Goal: Contribute content: Add original content to the website for others to see

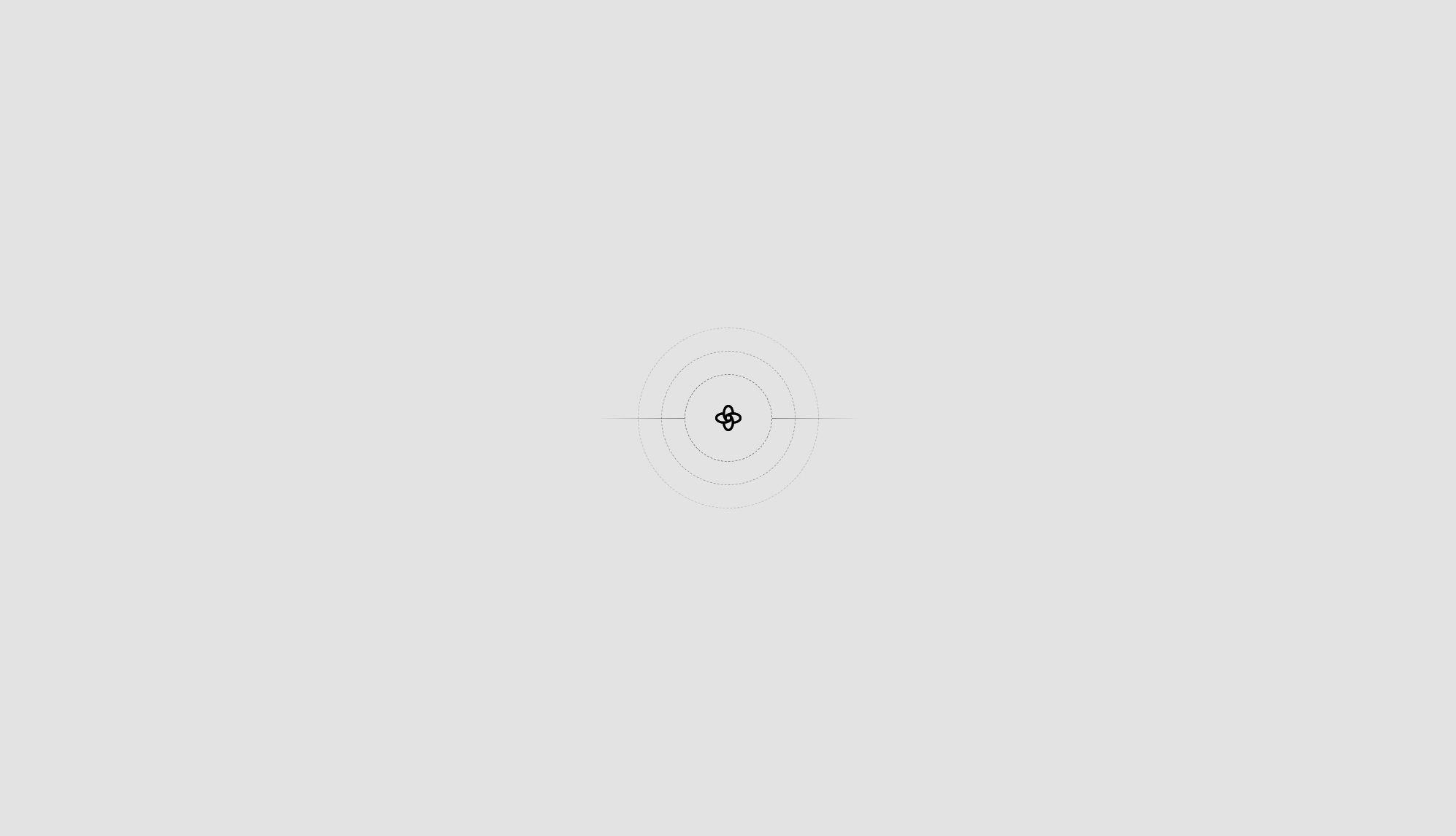
scroll to position [1459, 0]
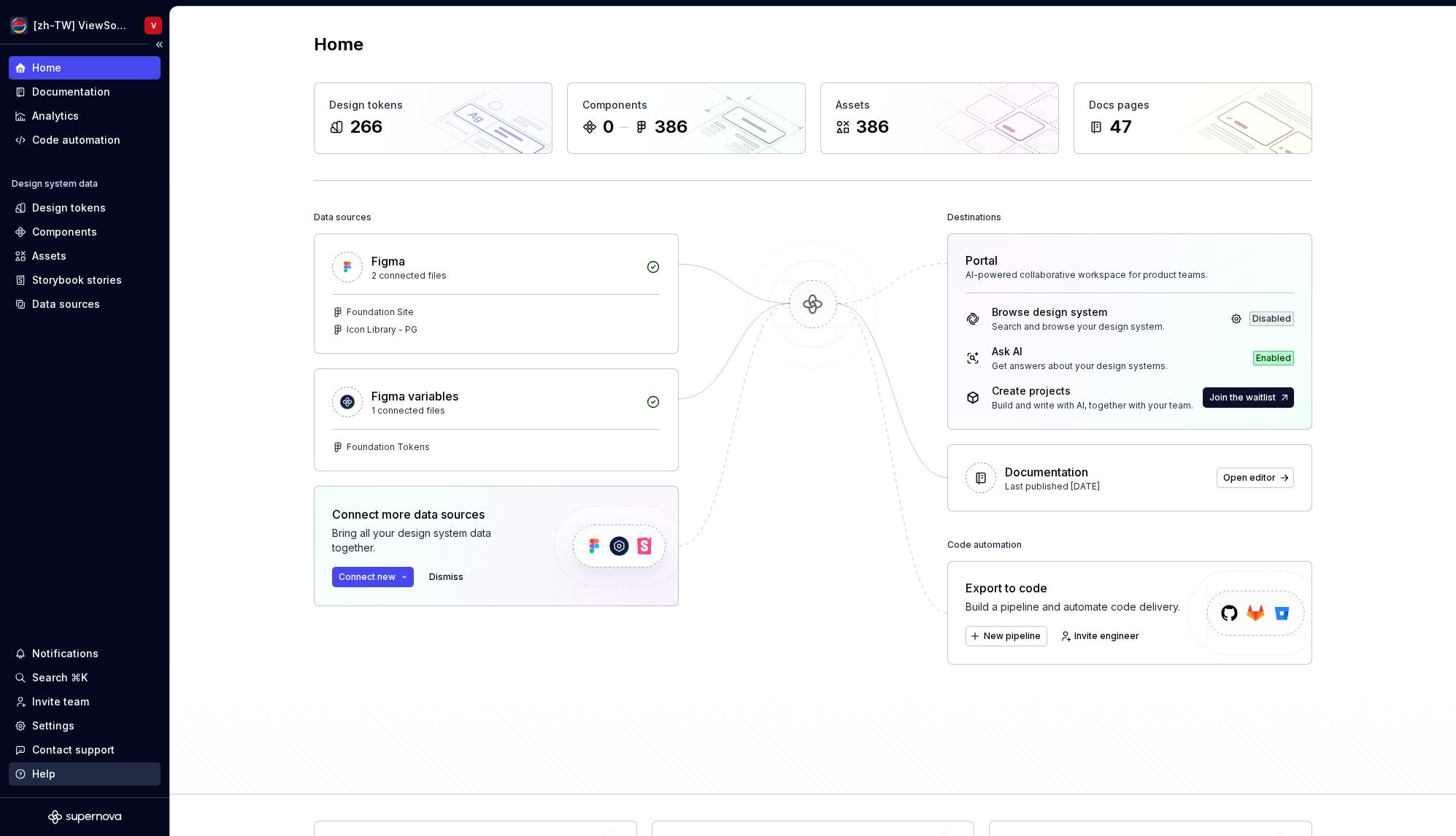
click at [107, 774] on div "Help" at bounding box center [85, 774] width 140 height 15
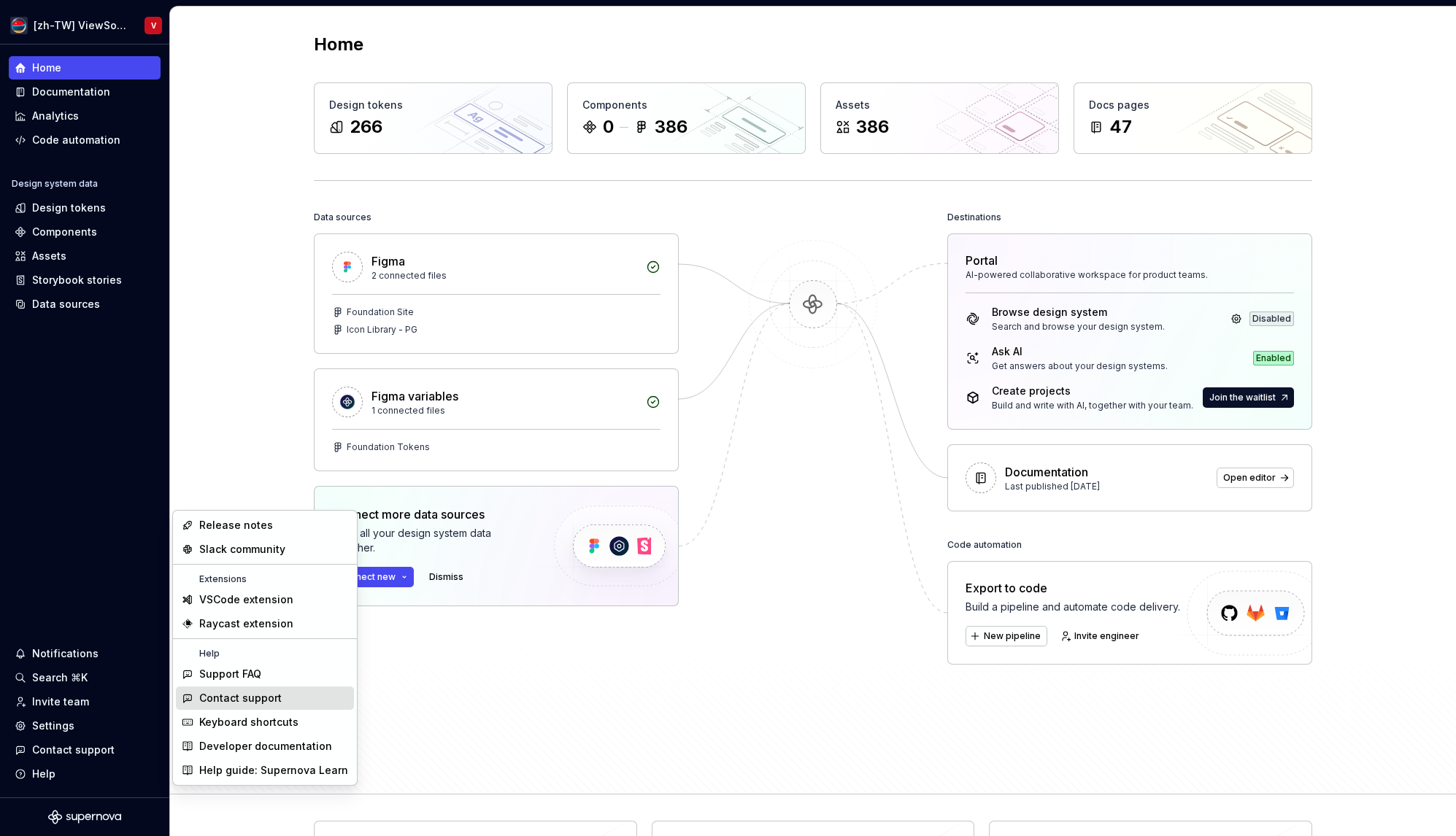
click at [270, 697] on div "Contact support" at bounding box center [240, 699] width 82 height 15
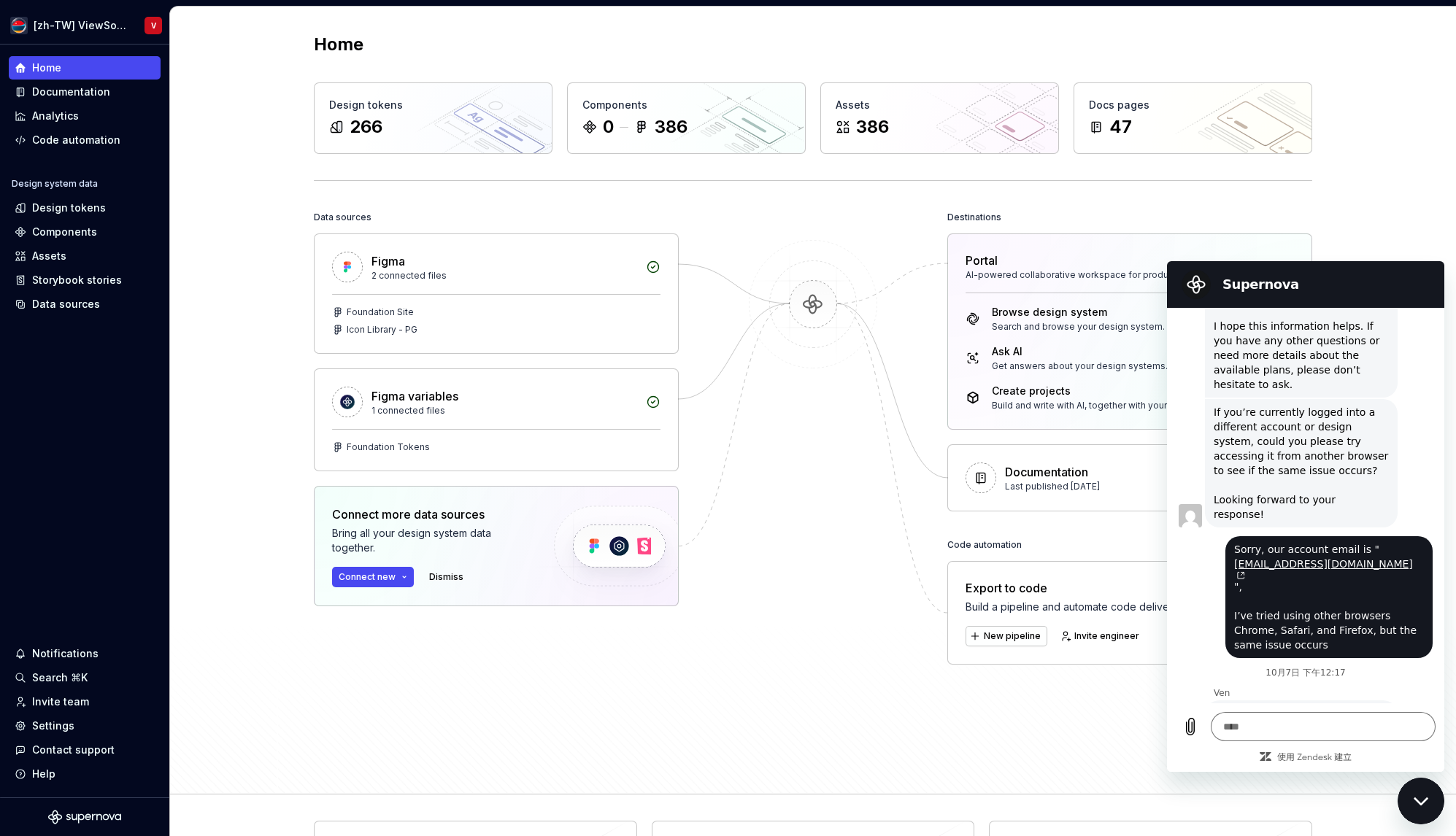
click at [846, 713] on div "Data sources Figma 2 connected files Foundation Site Icon Library - PG Figma va…" at bounding box center [813, 487] width 999 height 561
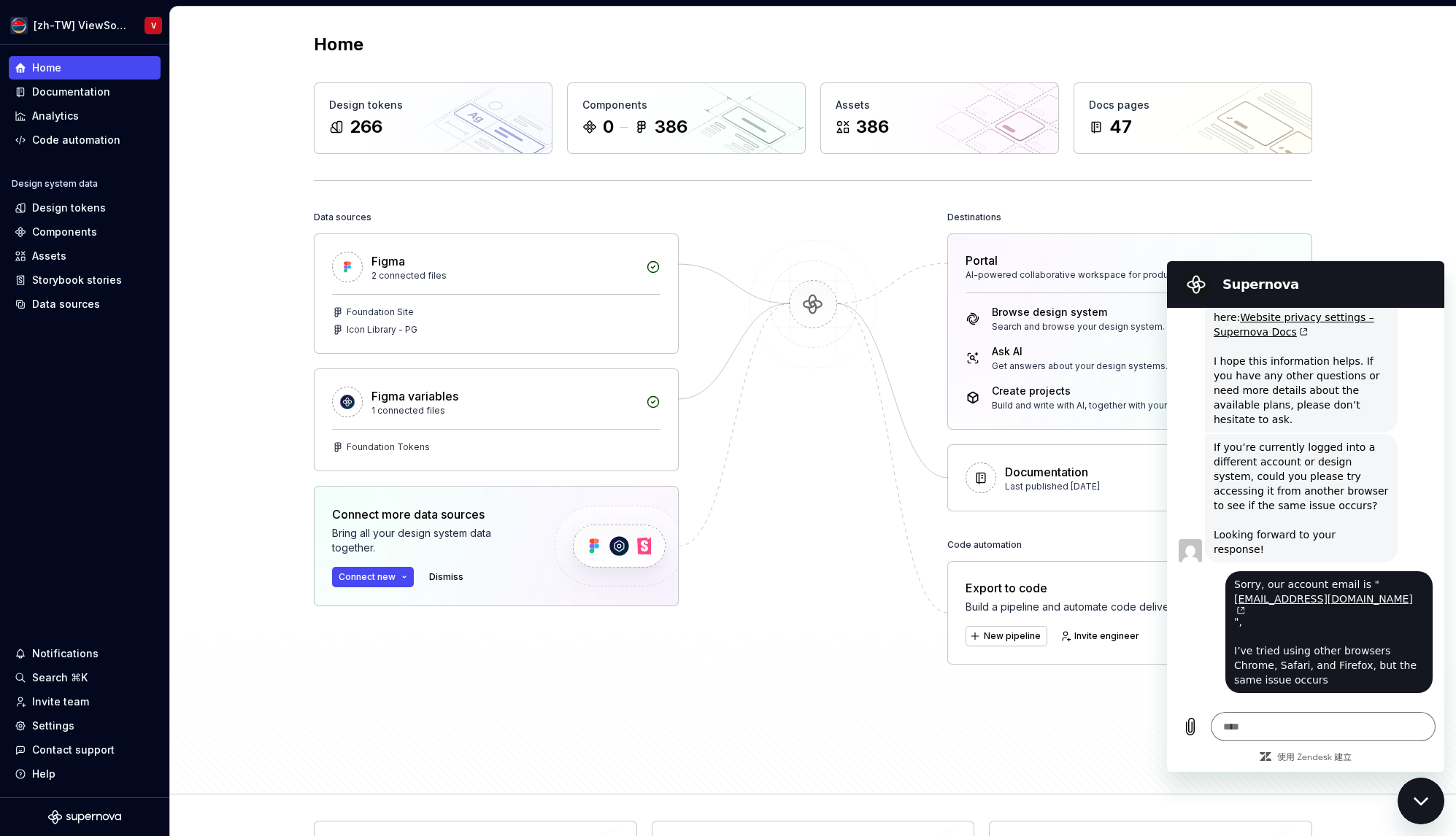
scroll to position [1064, 0]
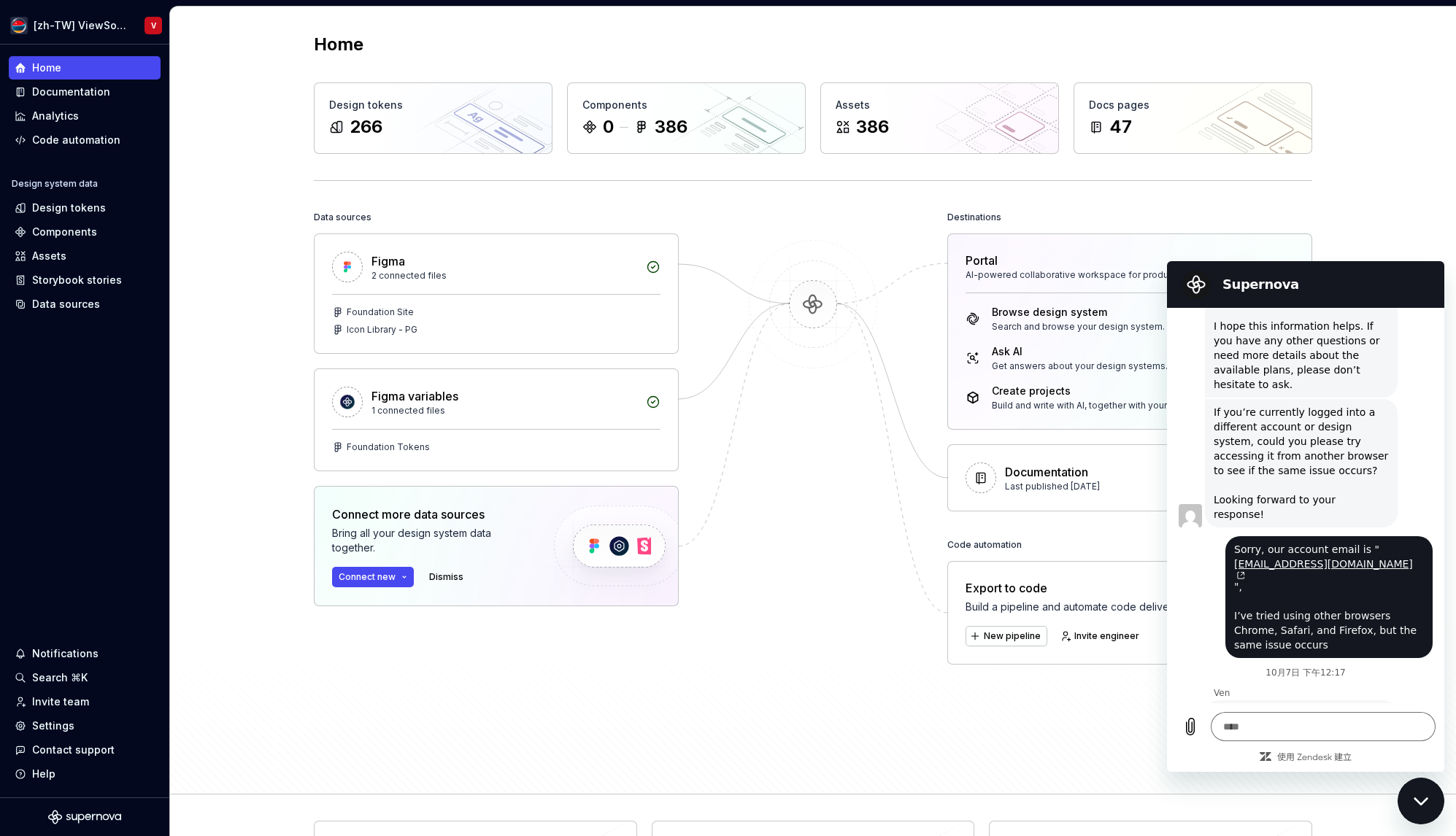
click at [512, 695] on div "Data sources Figma 2 connected files Foundation Site Icon Library - PG Figma va…" at bounding box center [496, 458] width 365 height 502
click at [1424, 794] on div "關閉傳訊視窗" at bounding box center [1421, 801] width 44 height 44
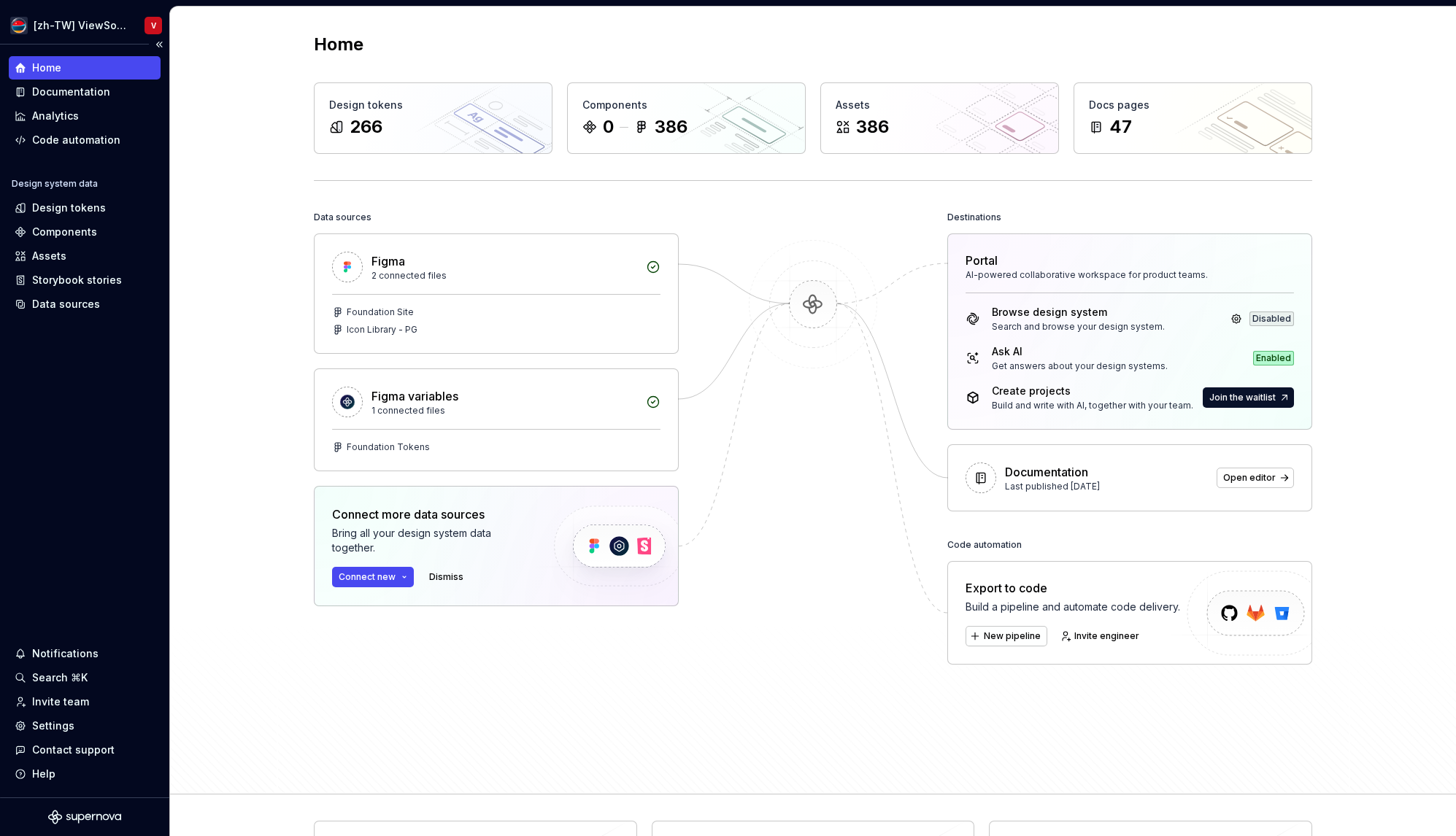
click at [131, 498] on div "Home Documentation Analytics Code automation Design system data Design tokens C…" at bounding box center [85, 421] width 169 height 753
click at [193, 554] on div "Home Design tokens 266 Components 0 386 Assets 386 Docs pages 47 Data sources F…" at bounding box center [813, 400] width 1286 height 788
click at [265, 122] on div "Home Design tokens 266 Components 0 386 Assets 386 Docs pages 47 Data sources F…" at bounding box center [813, 400] width 1286 height 788
click at [65, 733] on div "Settings" at bounding box center [85, 726] width 152 height 24
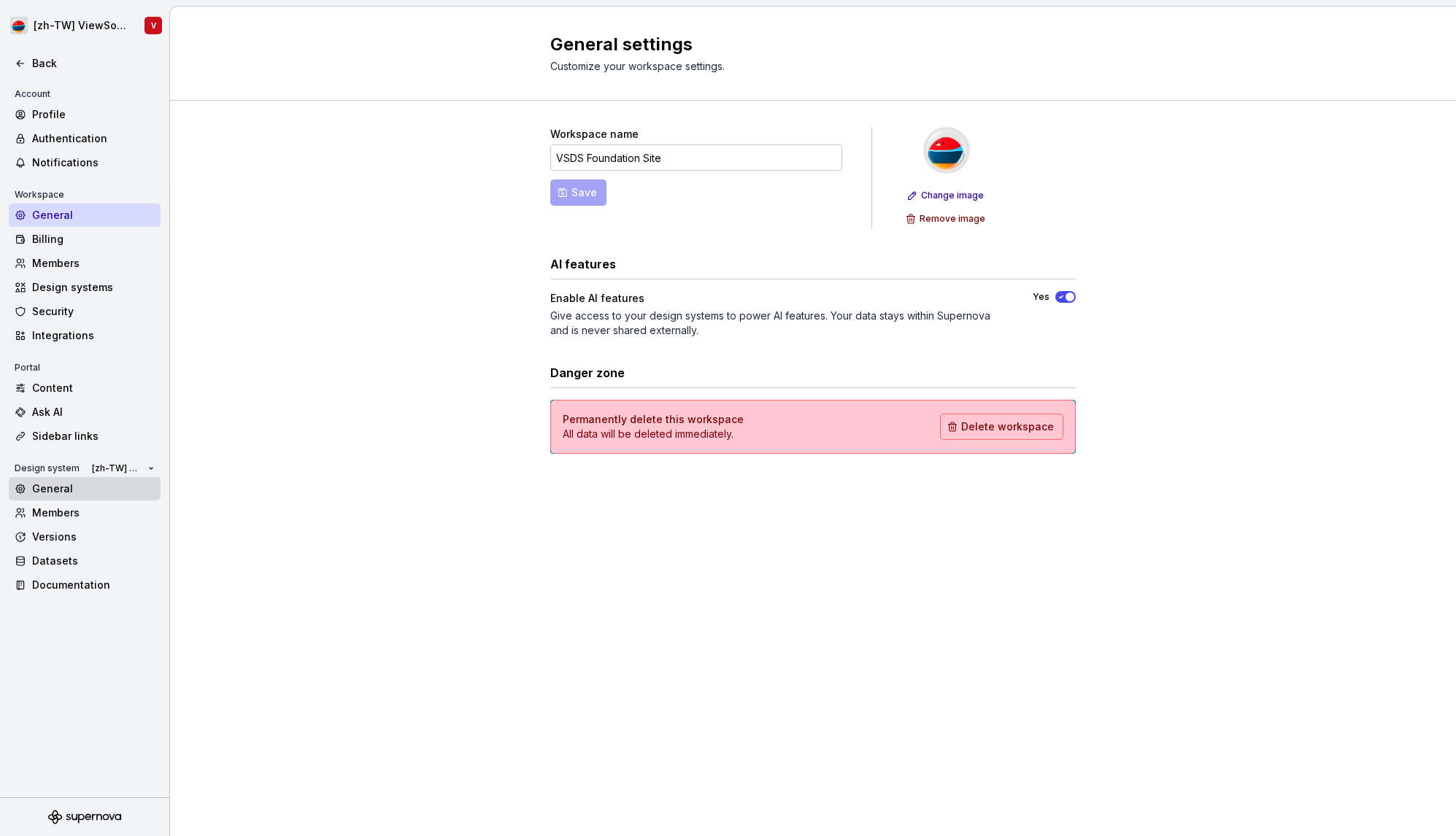
click at [87, 491] on div "General" at bounding box center [93, 489] width 123 height 15
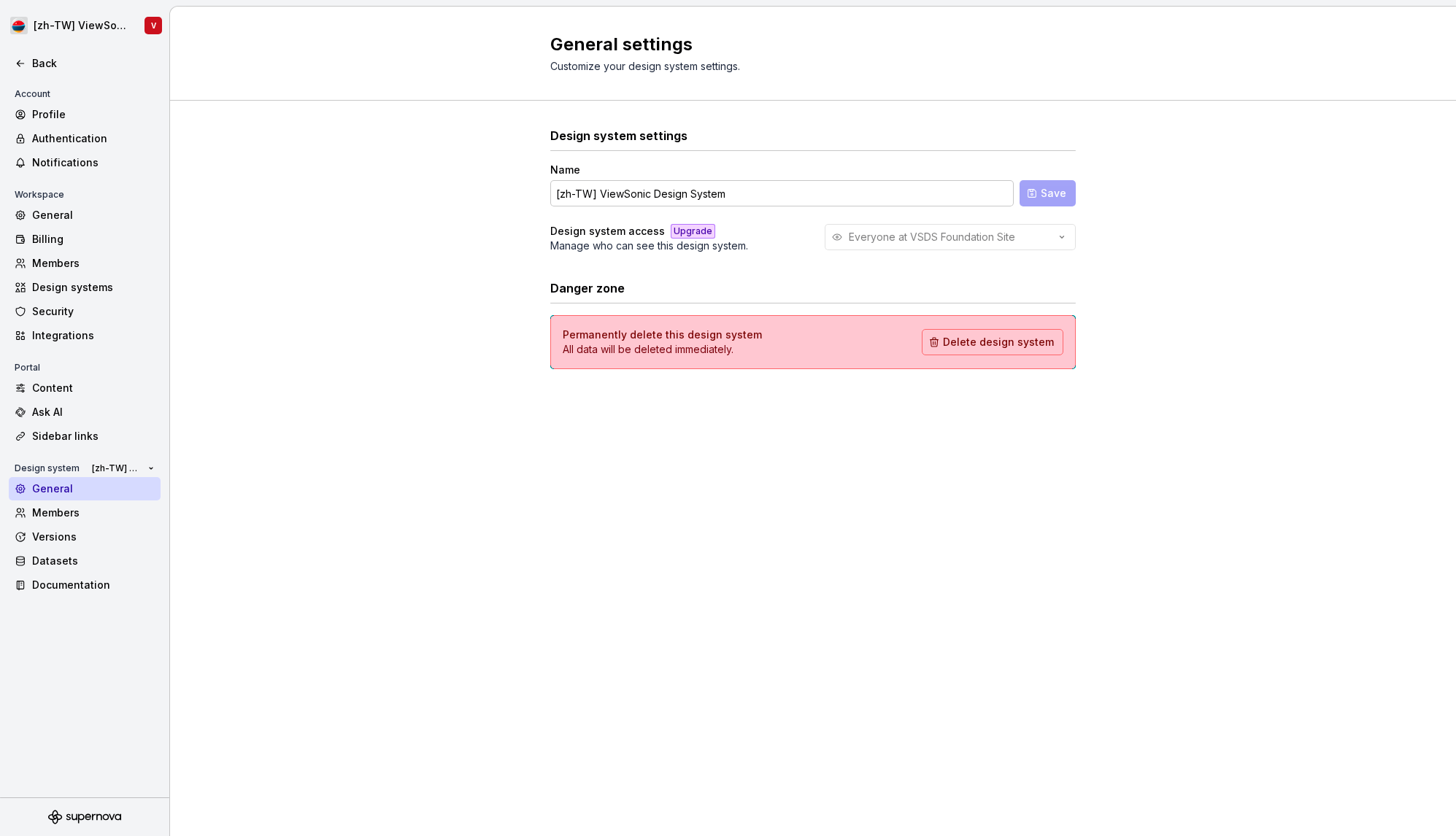
click at [329, 498] on div "General settings Customize your design system settings. Design system settings …" at bounding box center [813, 421] width 1286 height 829
click at [98, 588] on div "Documentation" at bounding box center [93, 585] width 123 height 15
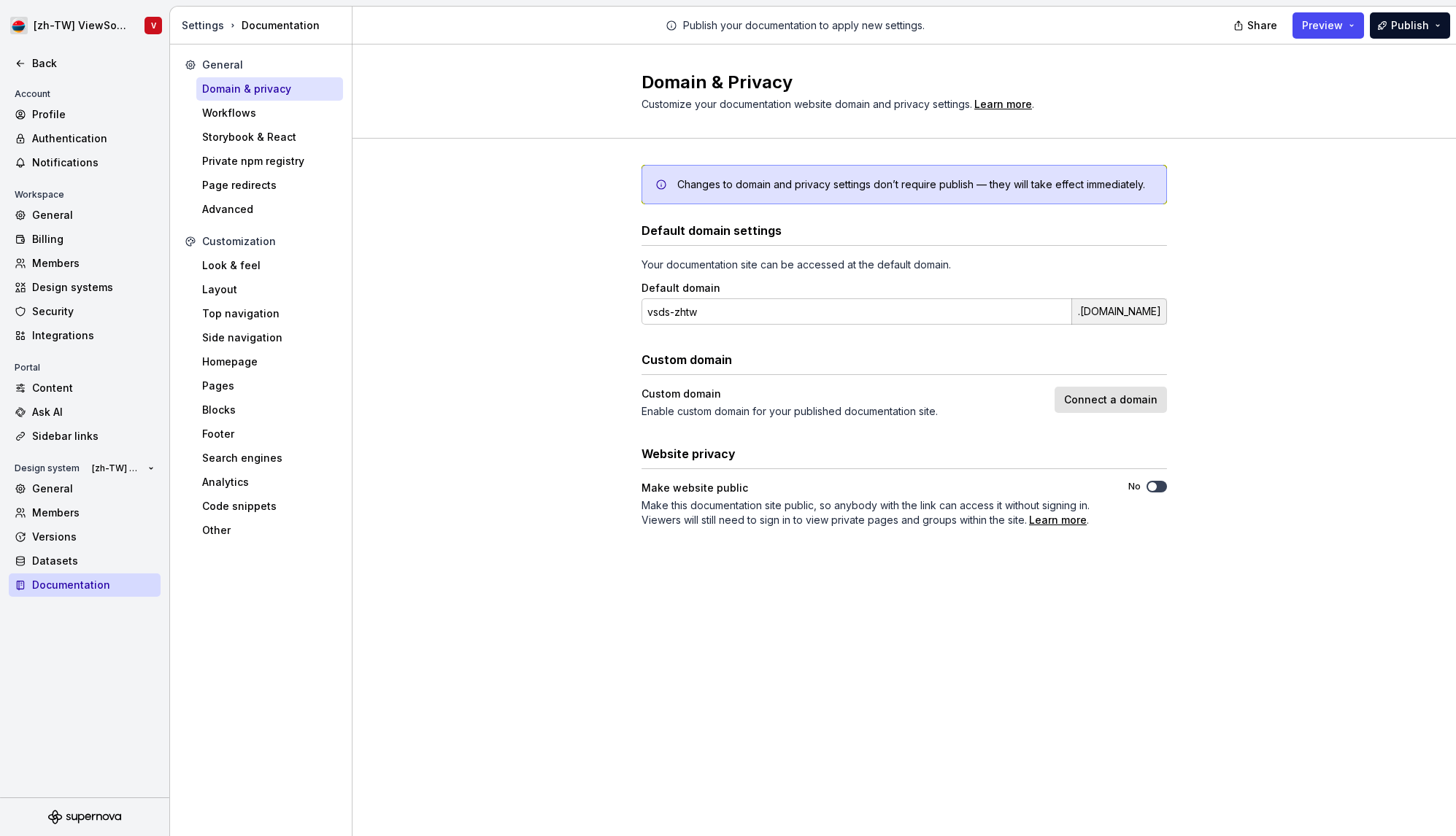
click at [1158, 487] on icon "button" at bounding box center [1152, 487] width 12 height 9
type textarea "*"
click at [116, 469] on span "[zh-TW] ViewSonic Design System" at bounding box center [117, 469] width 51 height 12
click at [143, 516] on div "ViewSonic Design System" at bounding box center [173, 518] width 133 height 15
click at [85, 61] on div "Back" at bounding box center [93, 63] width 123 height 15
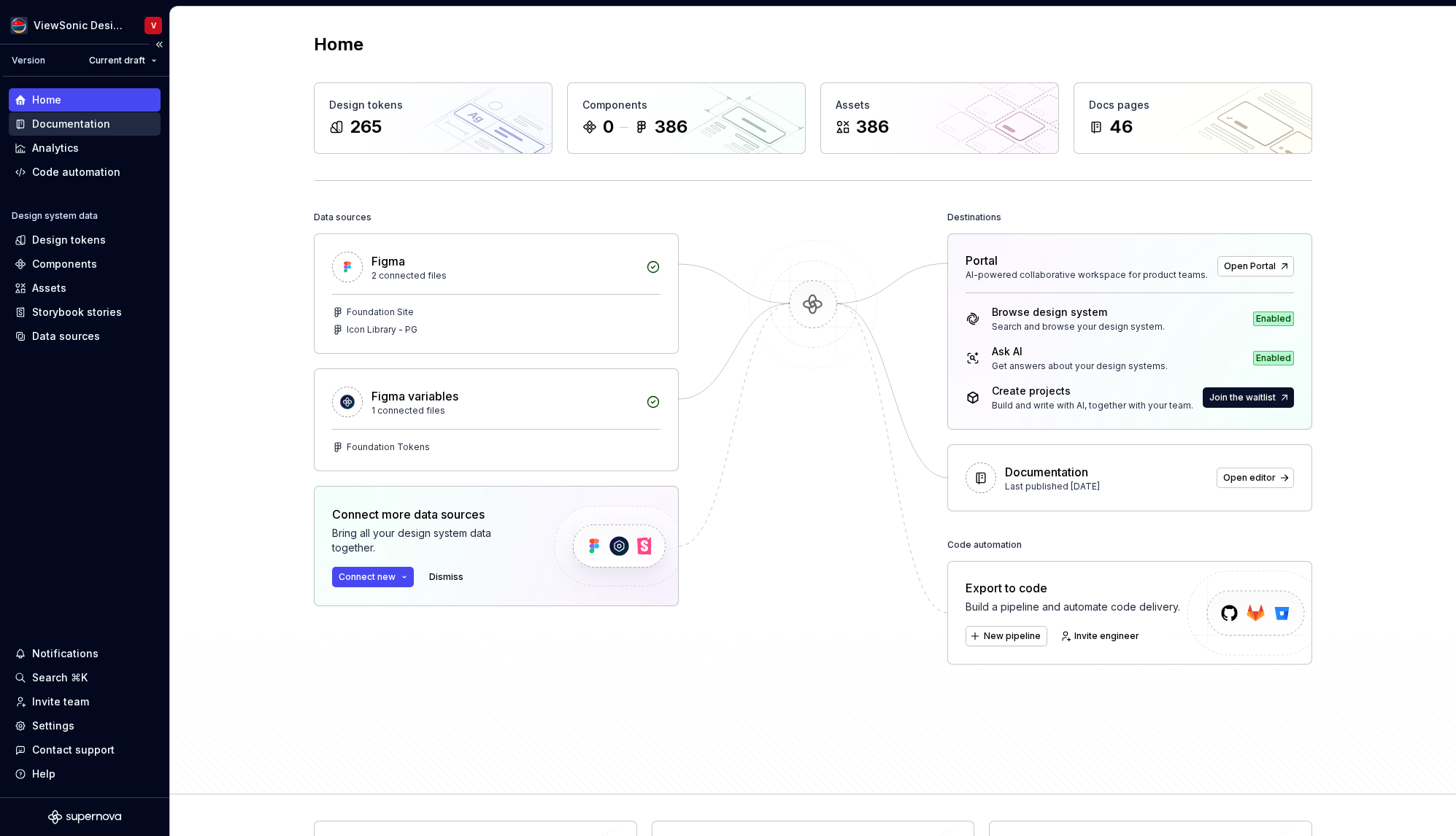
click at [122, 117] on div "Documentation" at bounding box center [85, 124] width 140 height 15
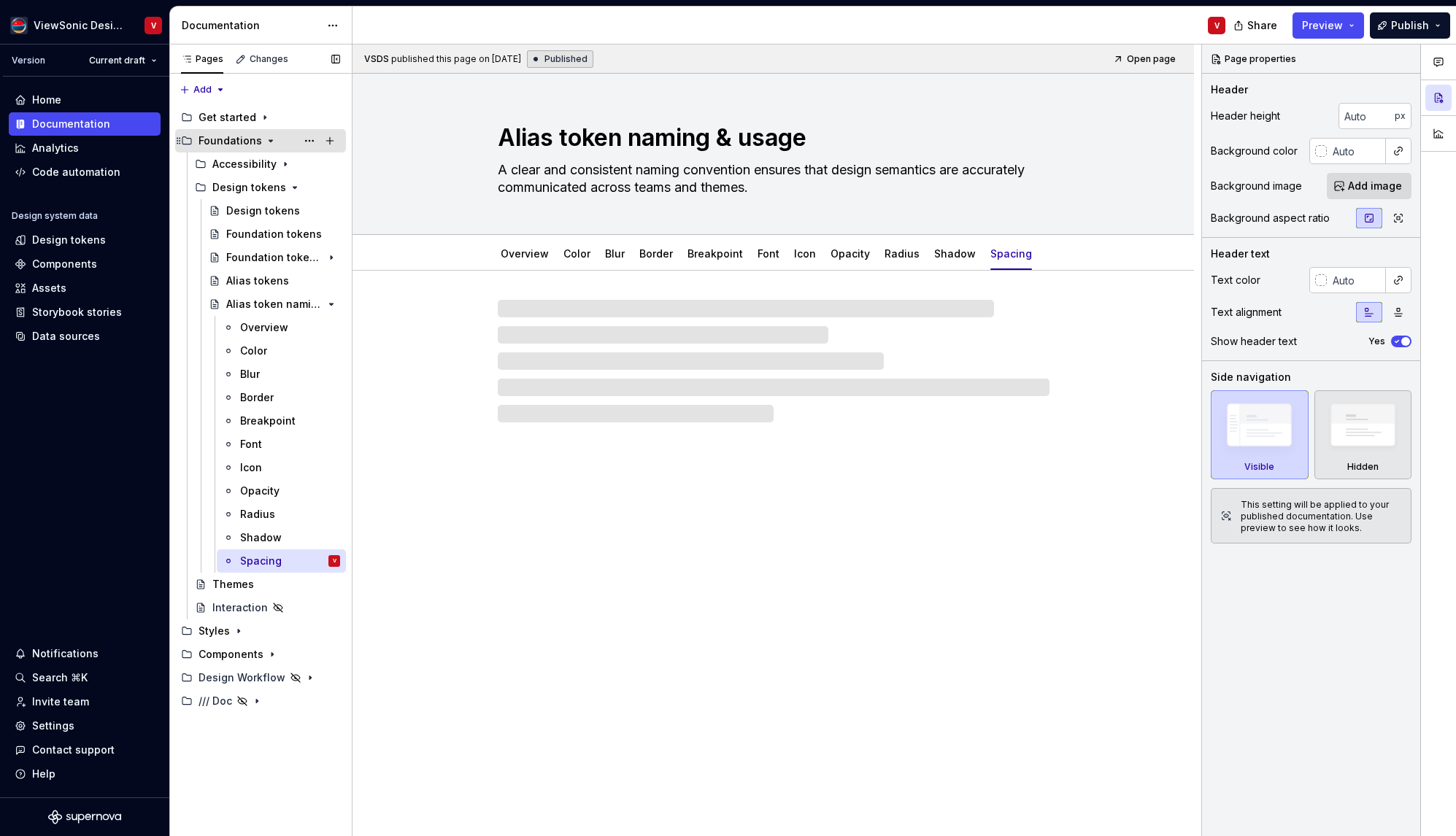
click at [270, 140] on icon "Page tree" at bounding box center [271, 141] width 4 height 1
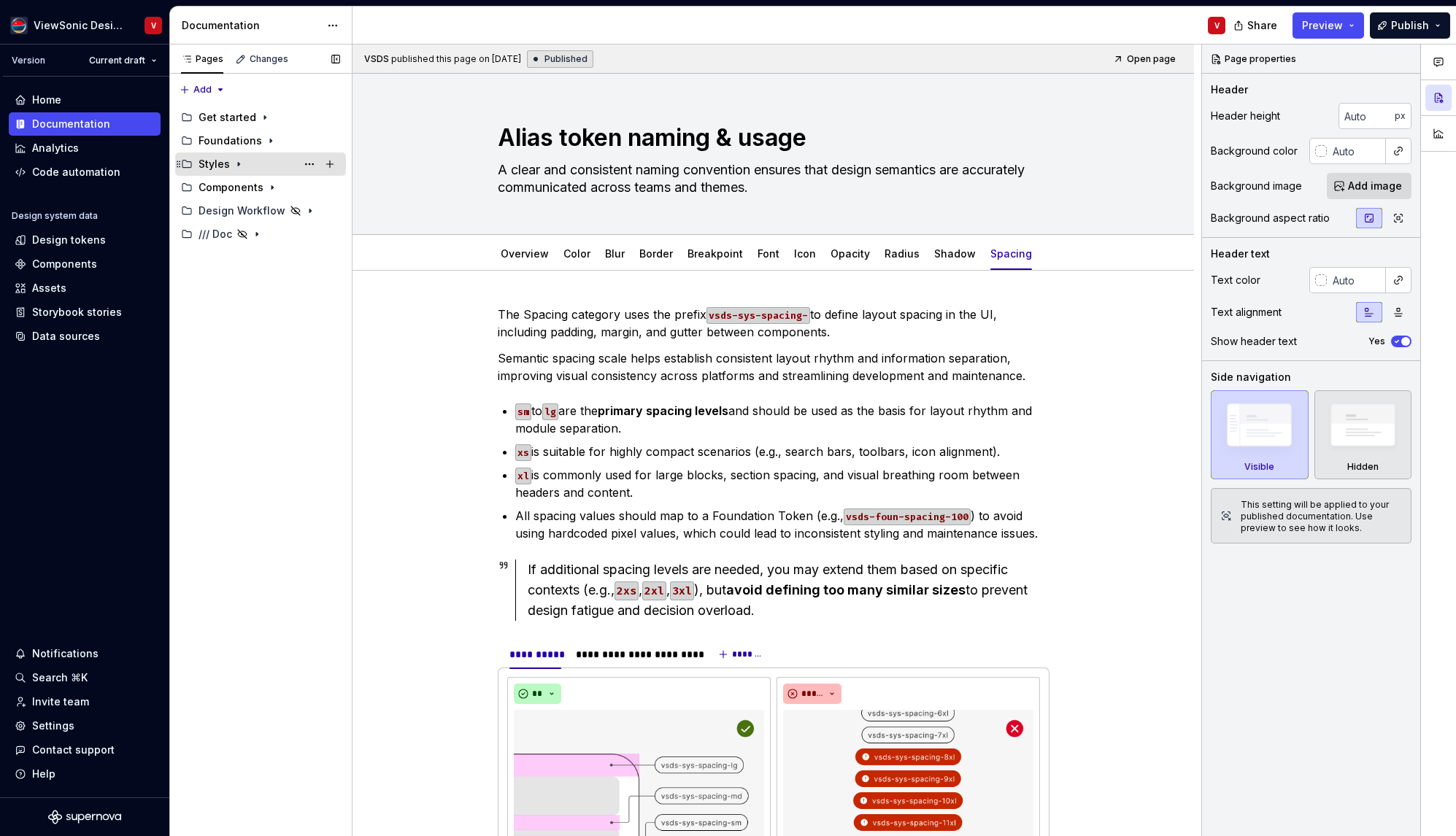
click at [238, 165] on icon "Page tree" at bounding box center [239, 165] width 12 height 12
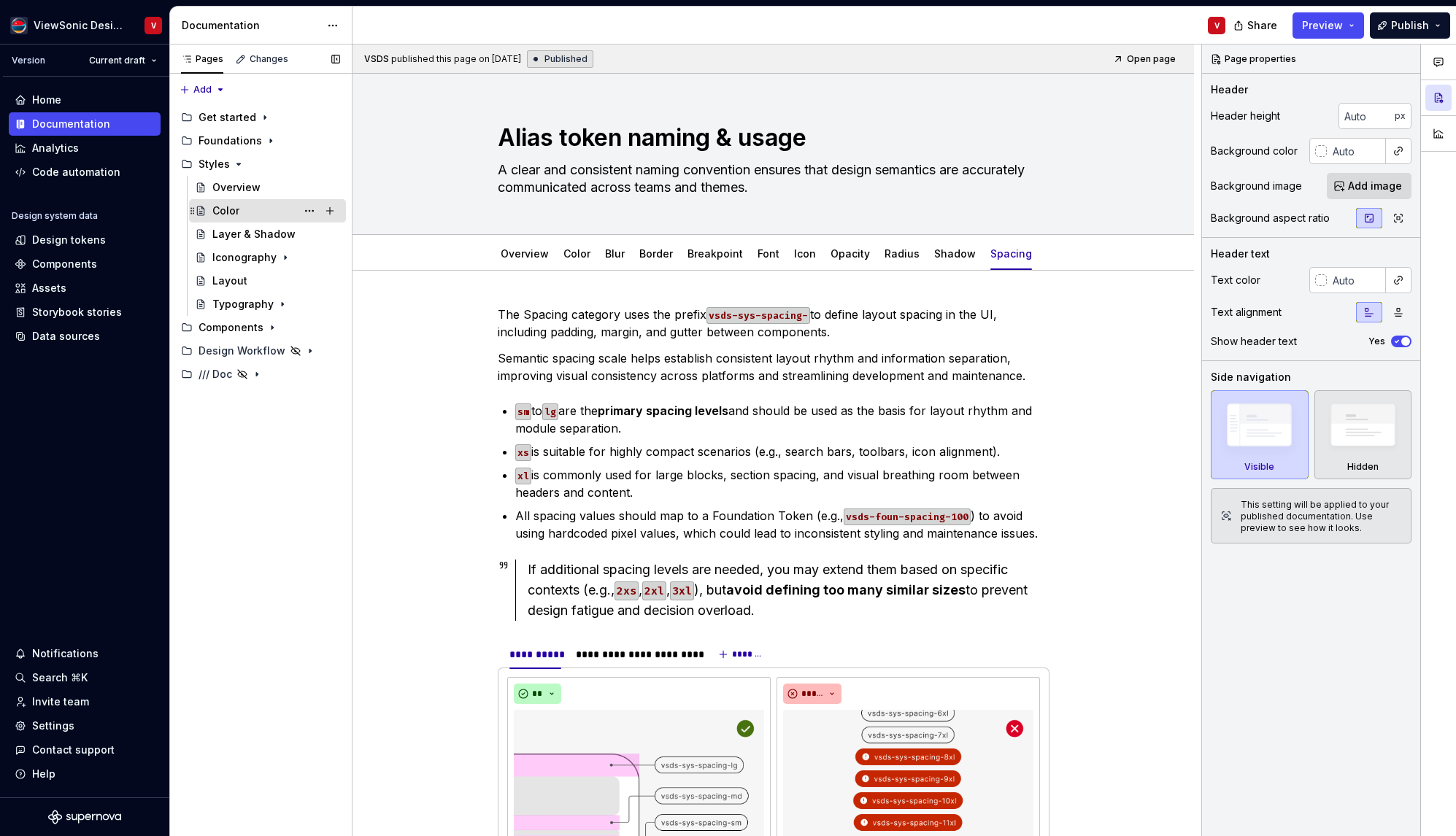
click at [271, 209] on div "Color V" at bounding box center [276, 211] width 128 height 21
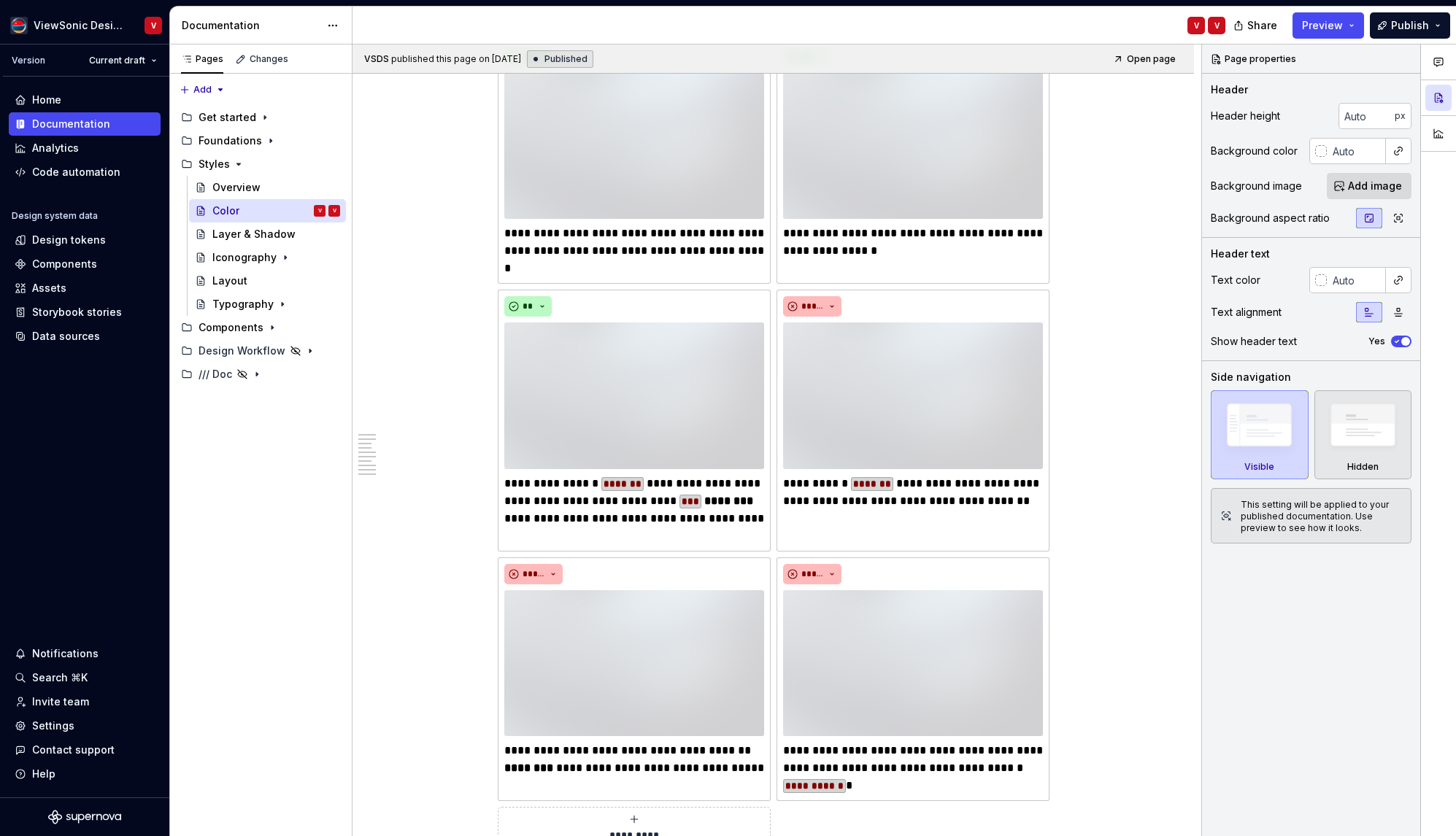
scroll to position [4538, 0]
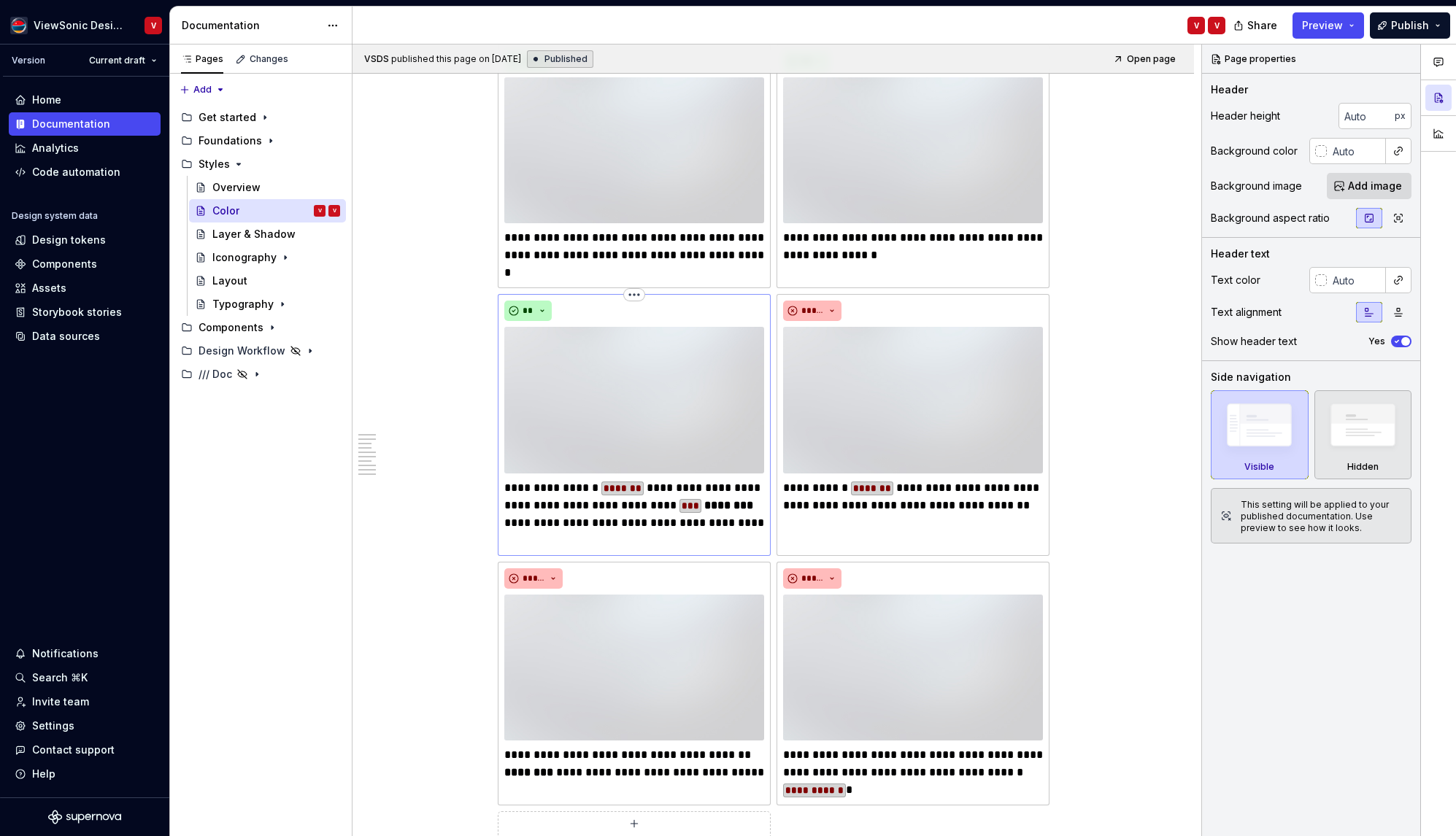
click at [628, 360] on img at bounding box center [634, 400] width 260 height 146
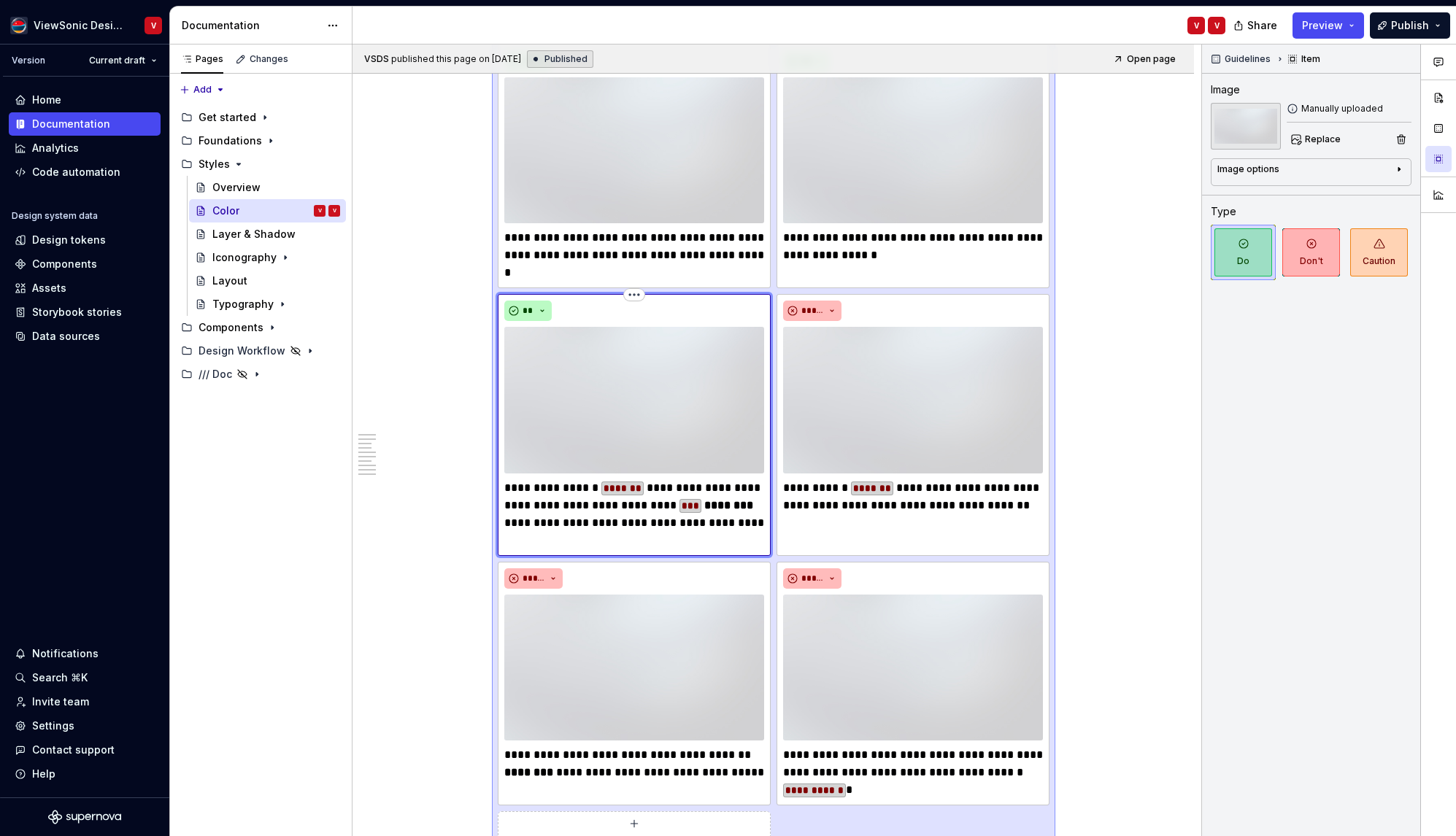
click at [628, 358] on img at bounding box center [634, 400] width 260 height 146
click at [1316, 140] on span "Replace" at bounding box center [1323, 140] width 36 height 12
type textarea "*"
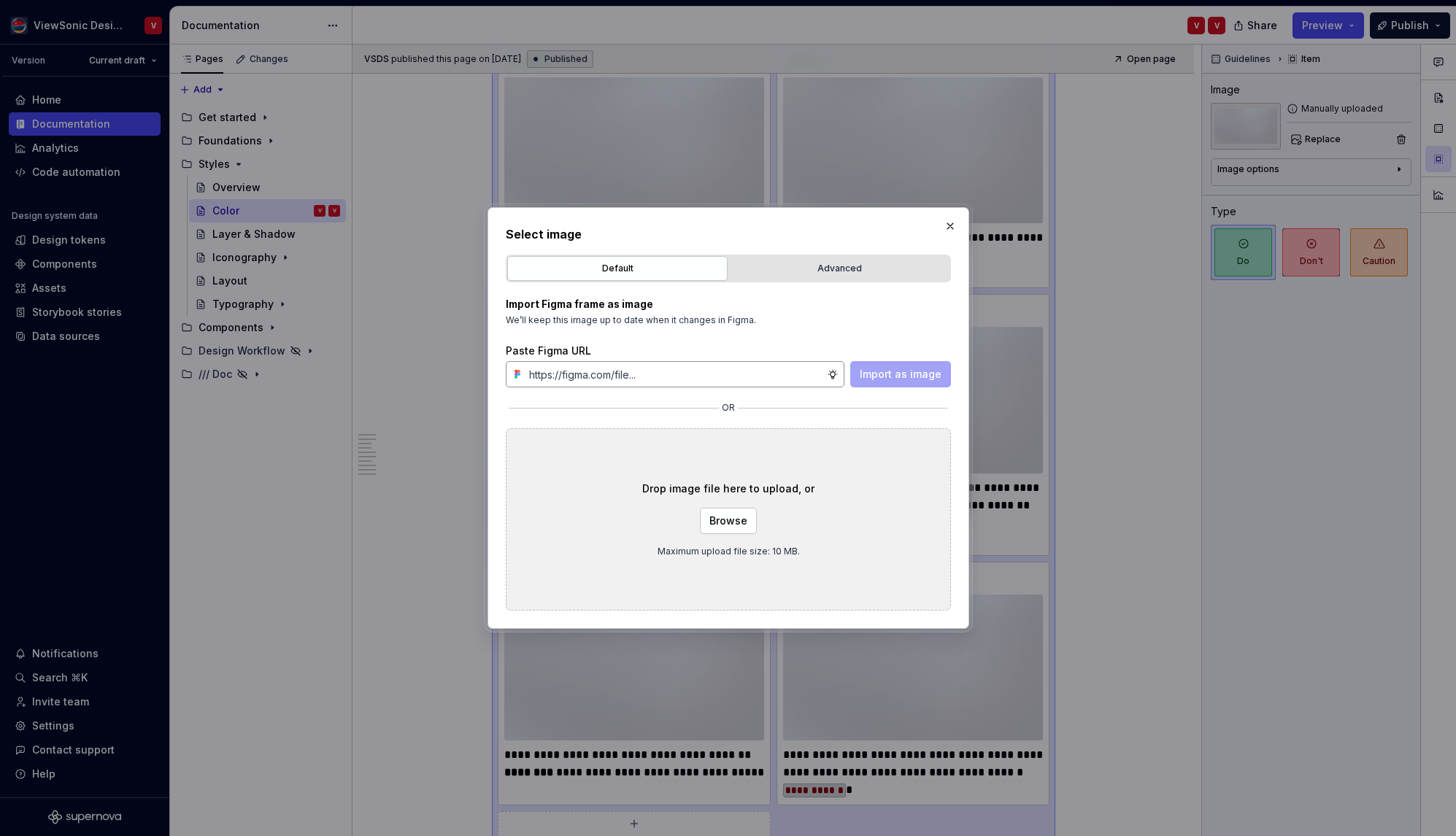
type input "vsds-sys-color-outline vsds-foun-color-neutral-300"
type textarea "*"
type input "vsds-sys-color-outline vsds-foun-color-neutral-300"
type textarea "*"
click at [906, 374] on span "Import as image" at bounding box center [900, 375] width 82 height 15
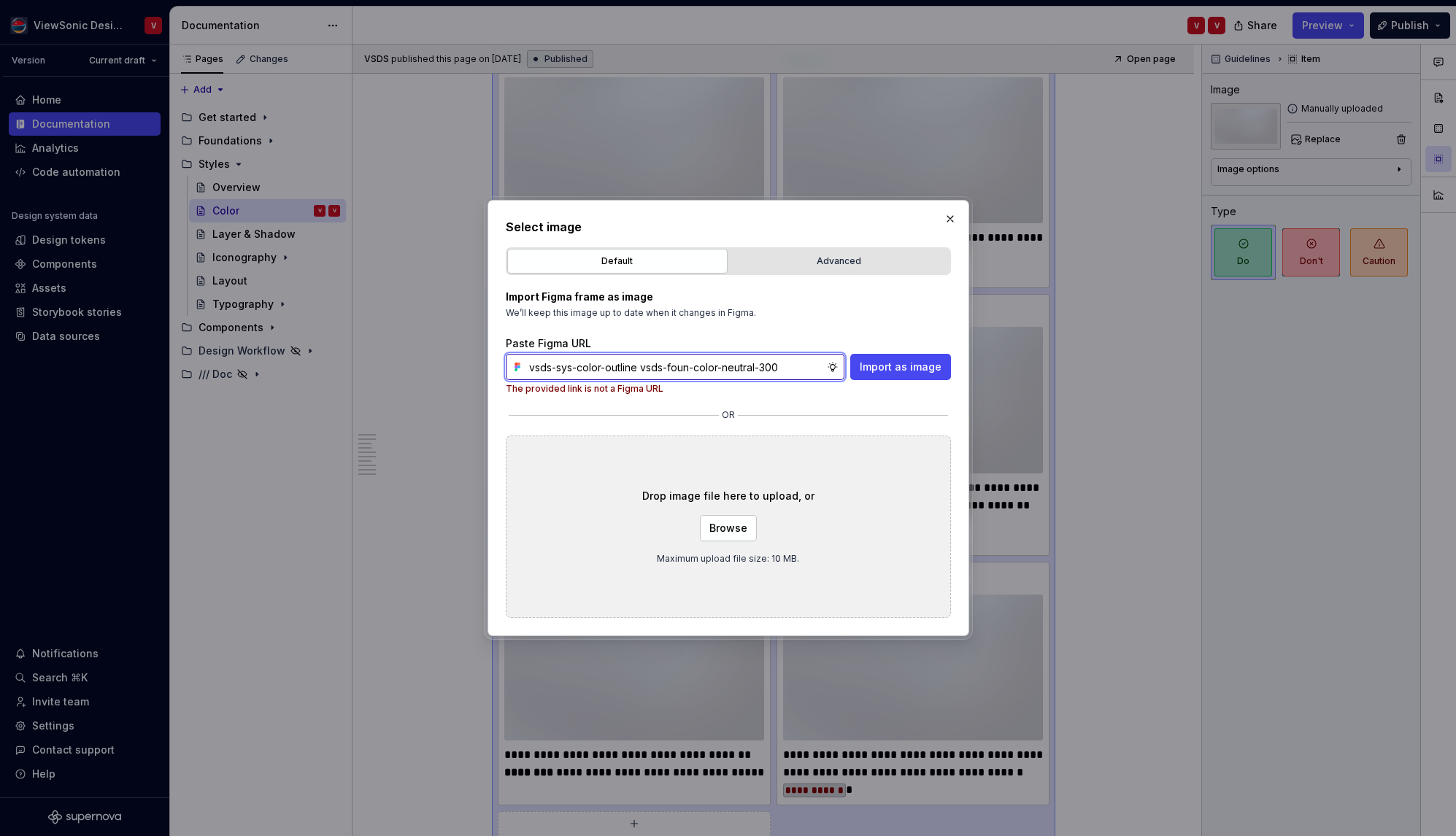
paste input "https://www.figma.com/design/Jq5RN64STmwkQ3ZdkBzhJR/branch/P4N0ljGIlPoxCENj3ENO…"
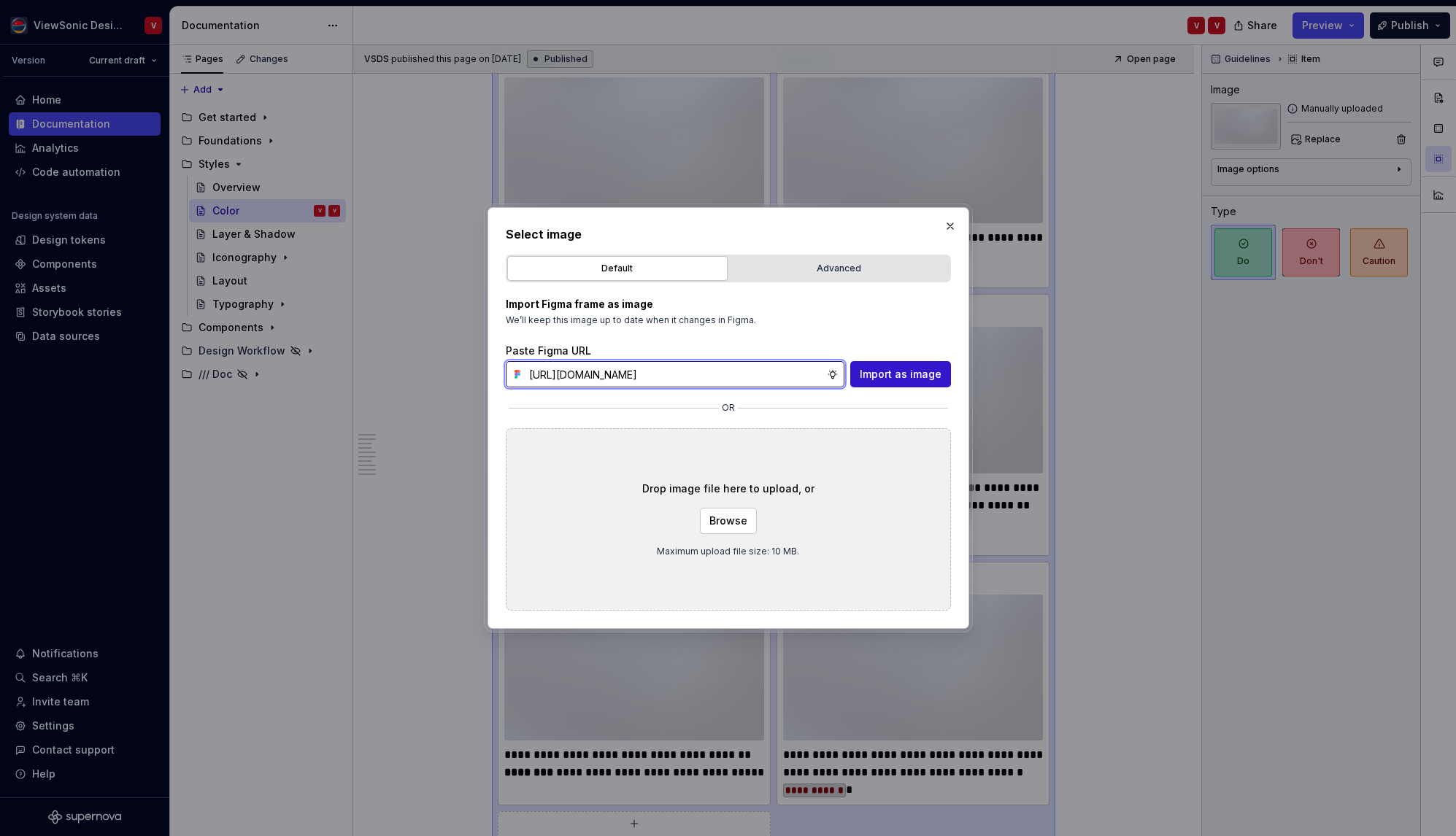
scroll to position [0, 481]
type input "https://www.figma.com/design/Jq5RN64STmwkQ3ZdkBzhJR/branch/P4N0ljGIlPoxCENj3ENO…"
click at [890, 375] on span "Import as image" at bounding box center [900, 375] width 82 height 15
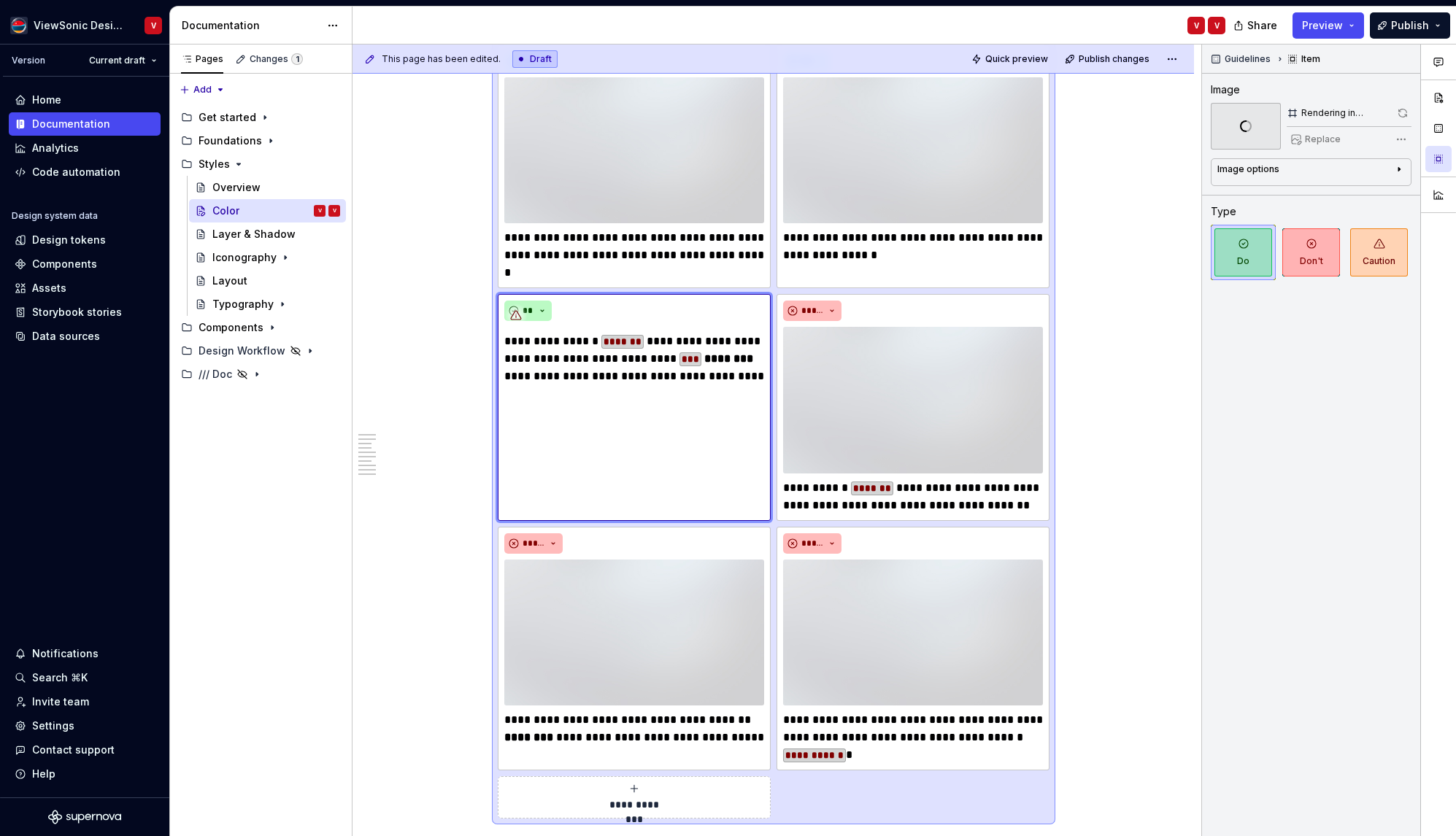
click at [1102, 444] on div "This page has been edited. Draft Quick preview Publish changes Color Define a c…" at bounding box center [777, 441] width 849 height 793
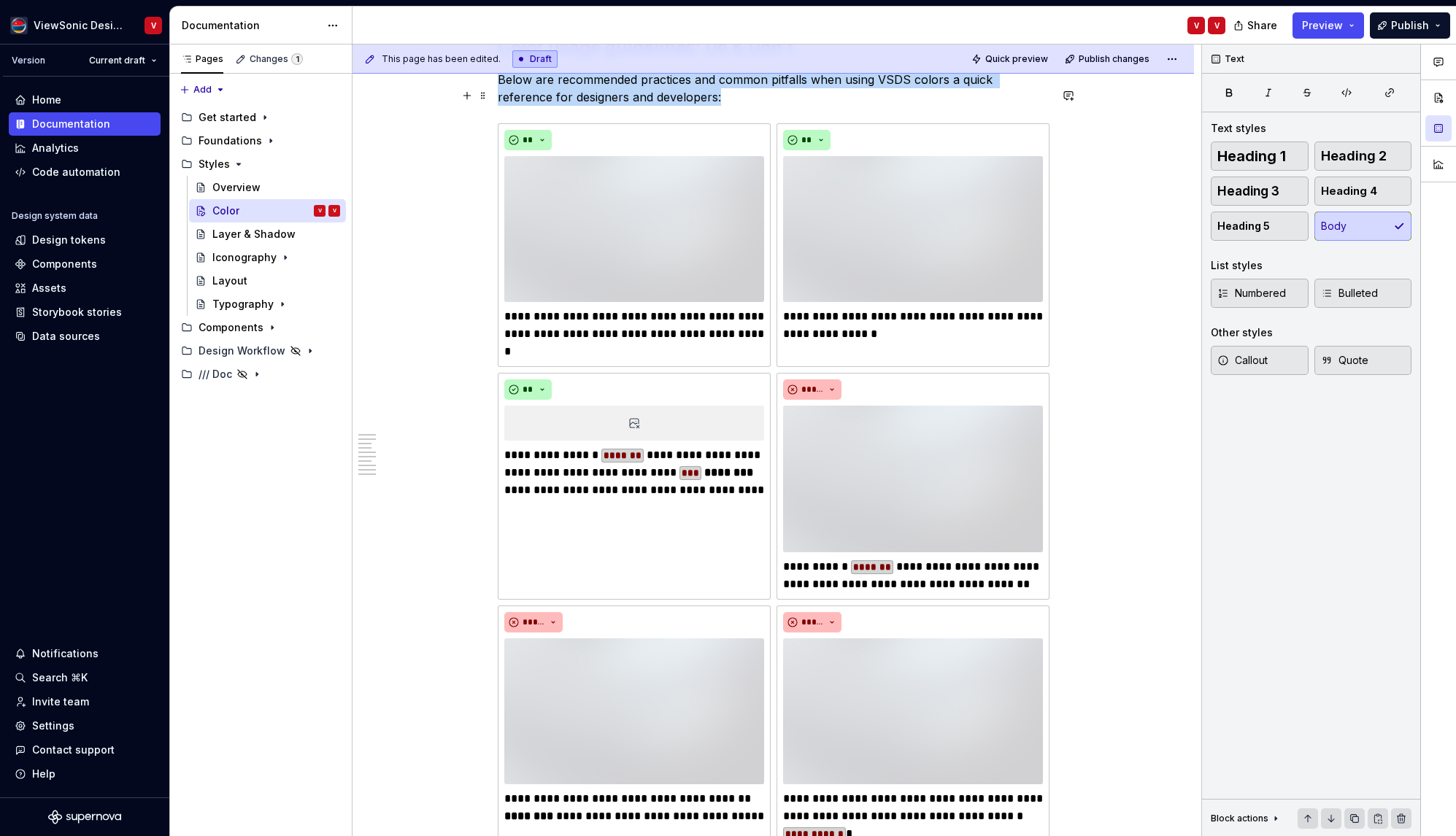
scroll to position [4469, 0]
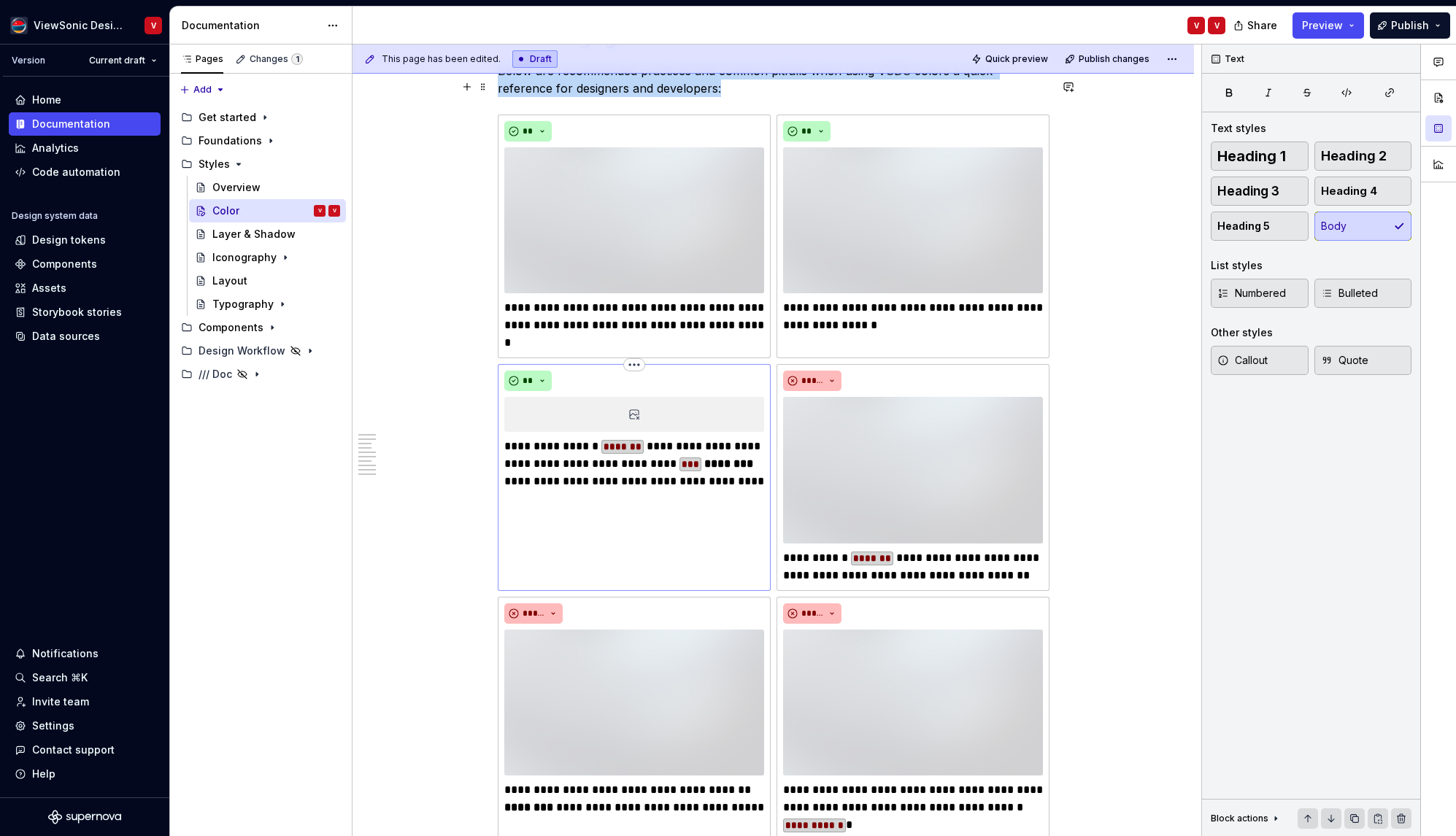
click at [648, 397] on div at bounding box center [634, 414] width 260 height 35
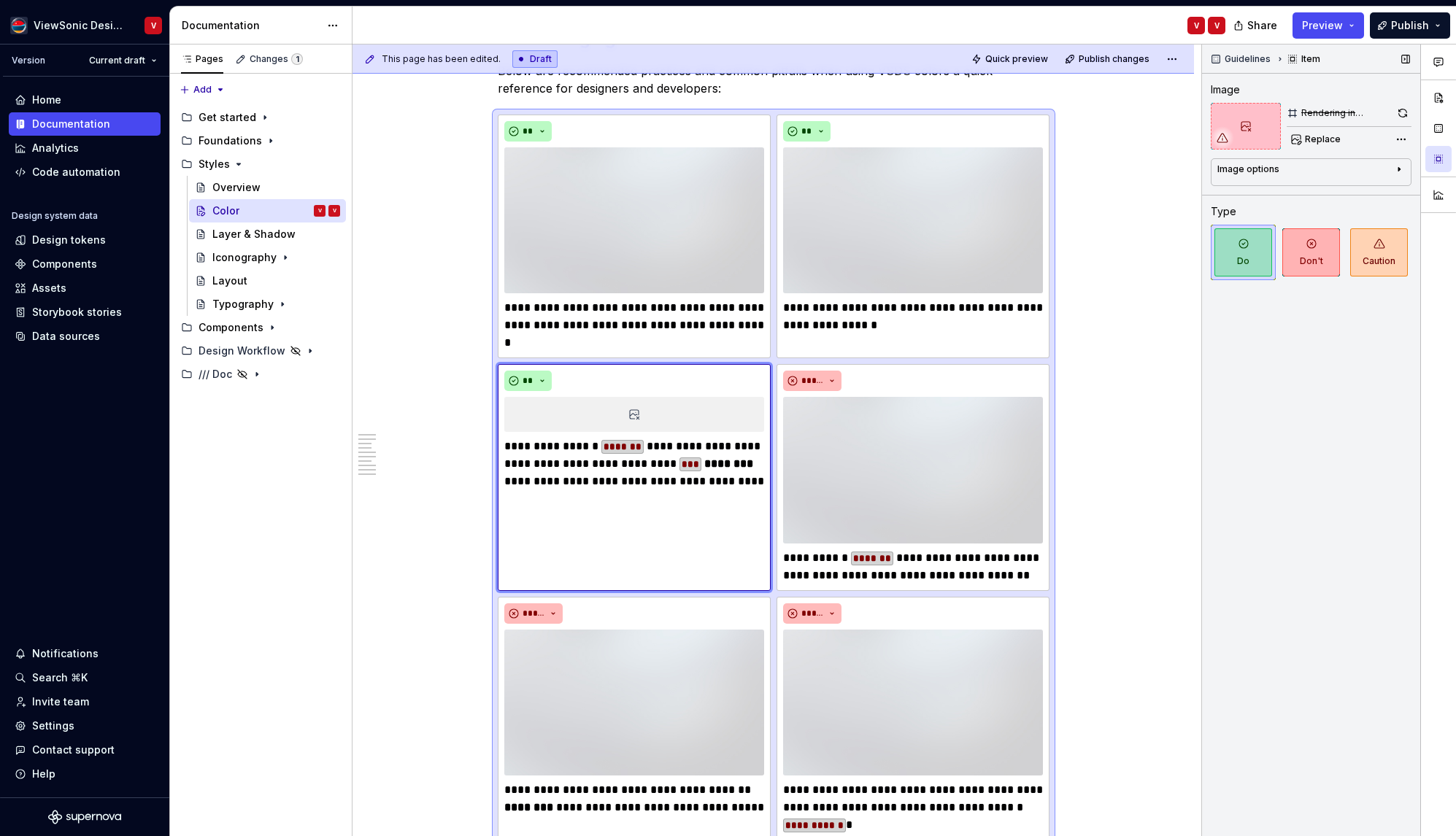
drag, startPoint x: 1286, startPoint y: 480, endPoint x: 1310, endPoint y: 472, distance: 25.3
click at [1286, 481] on div "Guidelines Item Image Rendering in progress... Replace Image options Alignment …" at bounding box center [1311, 441] width 218 height 793
click at [678, 397] on div at bounding box center [634, 414] width 260 height 35
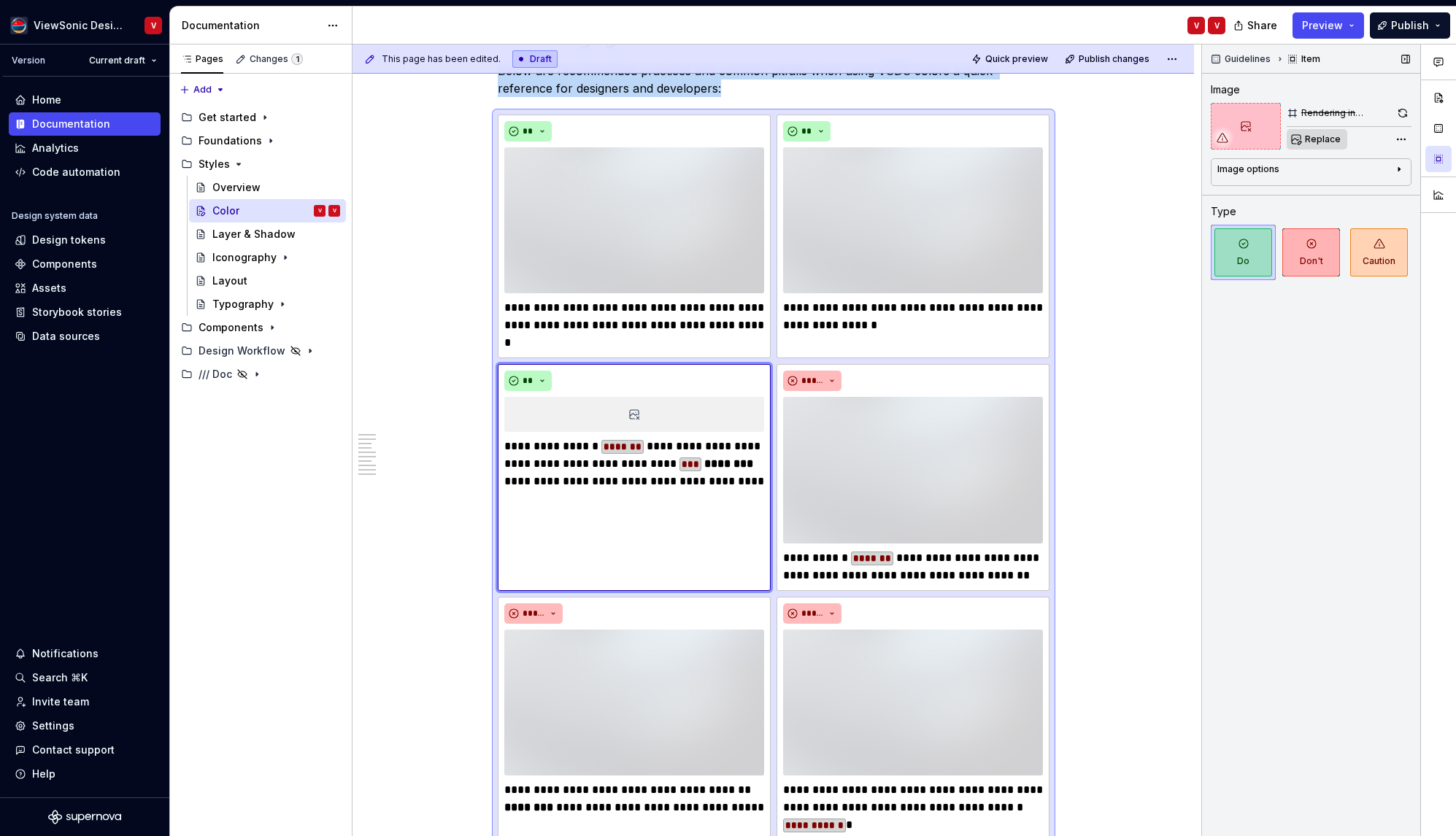
click at [1314, 134] on span "Replace" at bounding box center [1323, 140] width 36 height 12
type textarea "*"
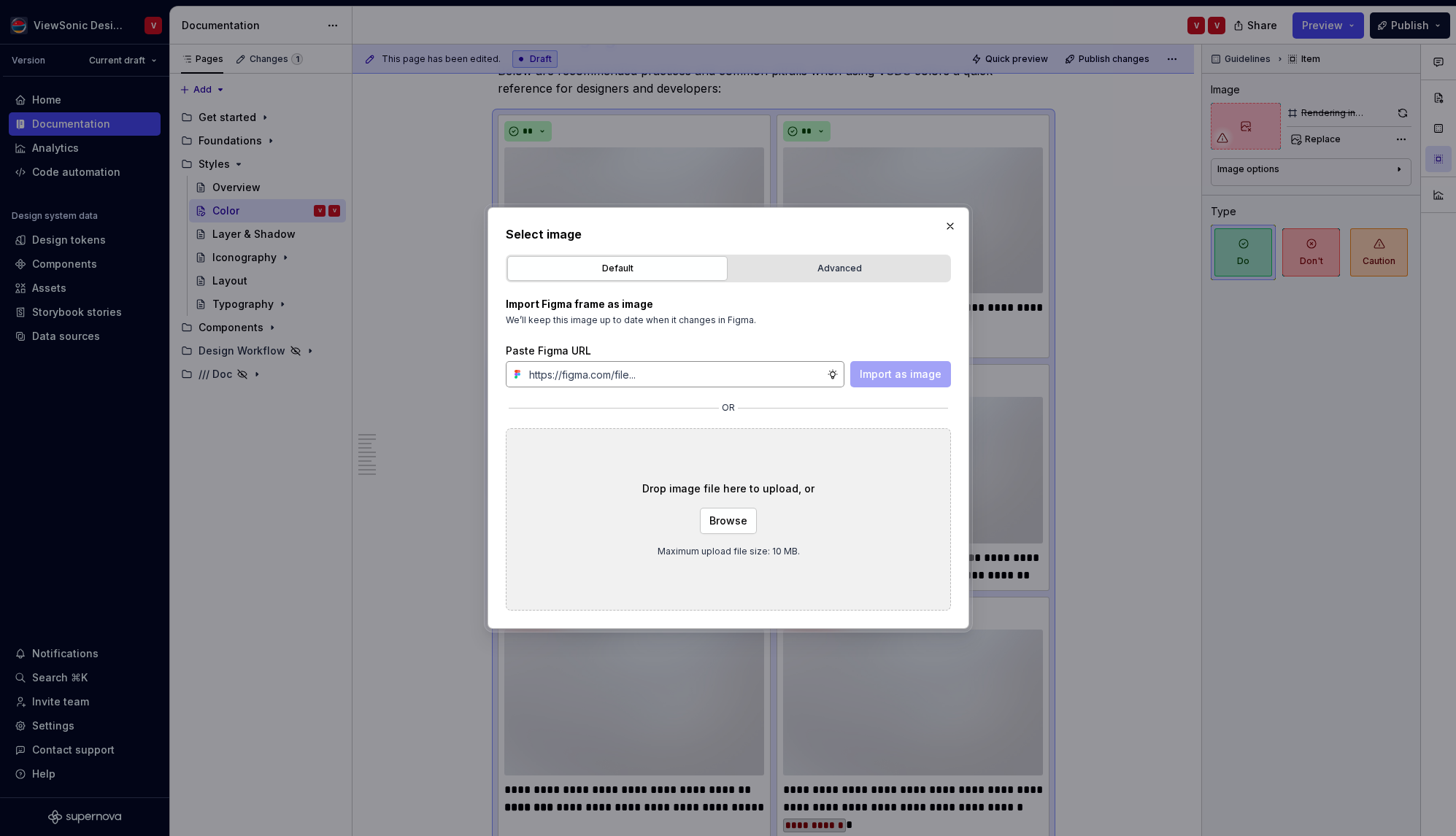
type input "https://www.figma.com/design/Jq5RN64STmwkQ3ZdkBzhJR/Foundation-Site?node-id=153…"
type textarea "*"
type input "https://www.figma.com/design/Jq5RN64STmwkQ3ZdkBzhJR/Foundation-Site?node-id=153…"
click at [868, 381] on button "Import as image" at bounding box center [900, 375] width 101 height 26
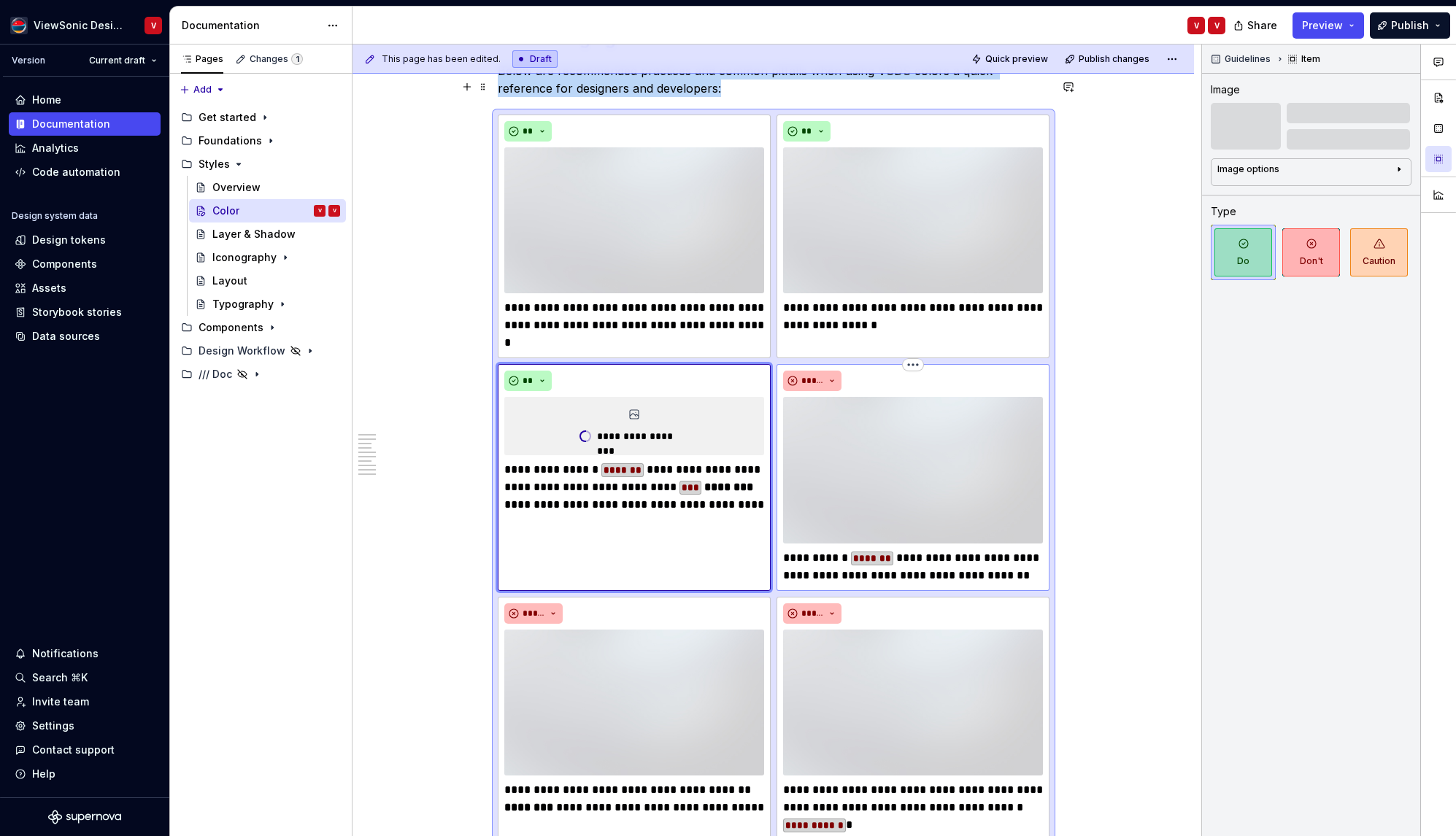
scroll to position [4506, 0]
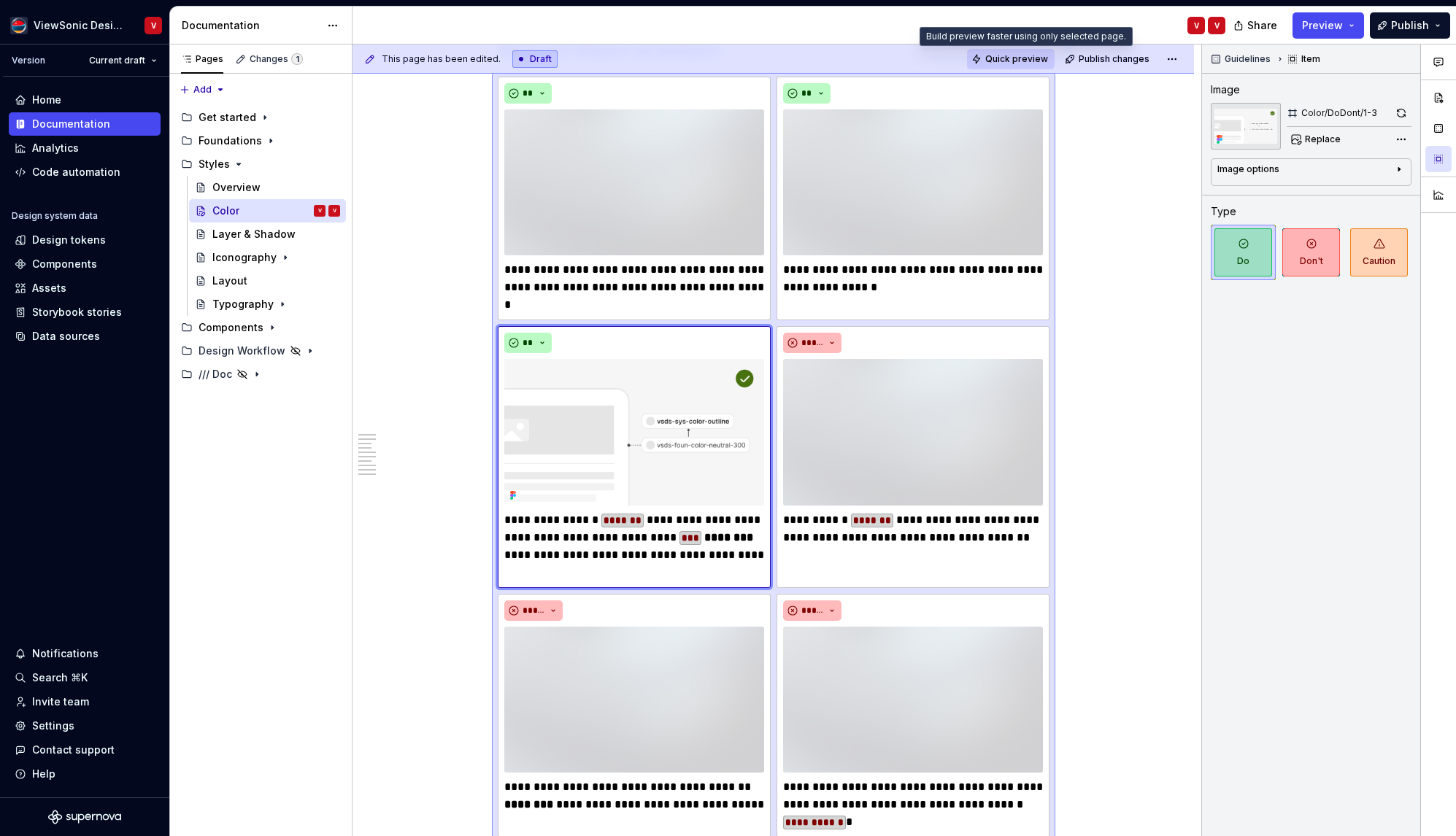
click at [1019, 62] on span "Quick preview" at bounding box center [1016, 60] width 62 height 12
click at [1340, 26] on span "Preview" at bounding box center [1323, 26] width 41 height 15
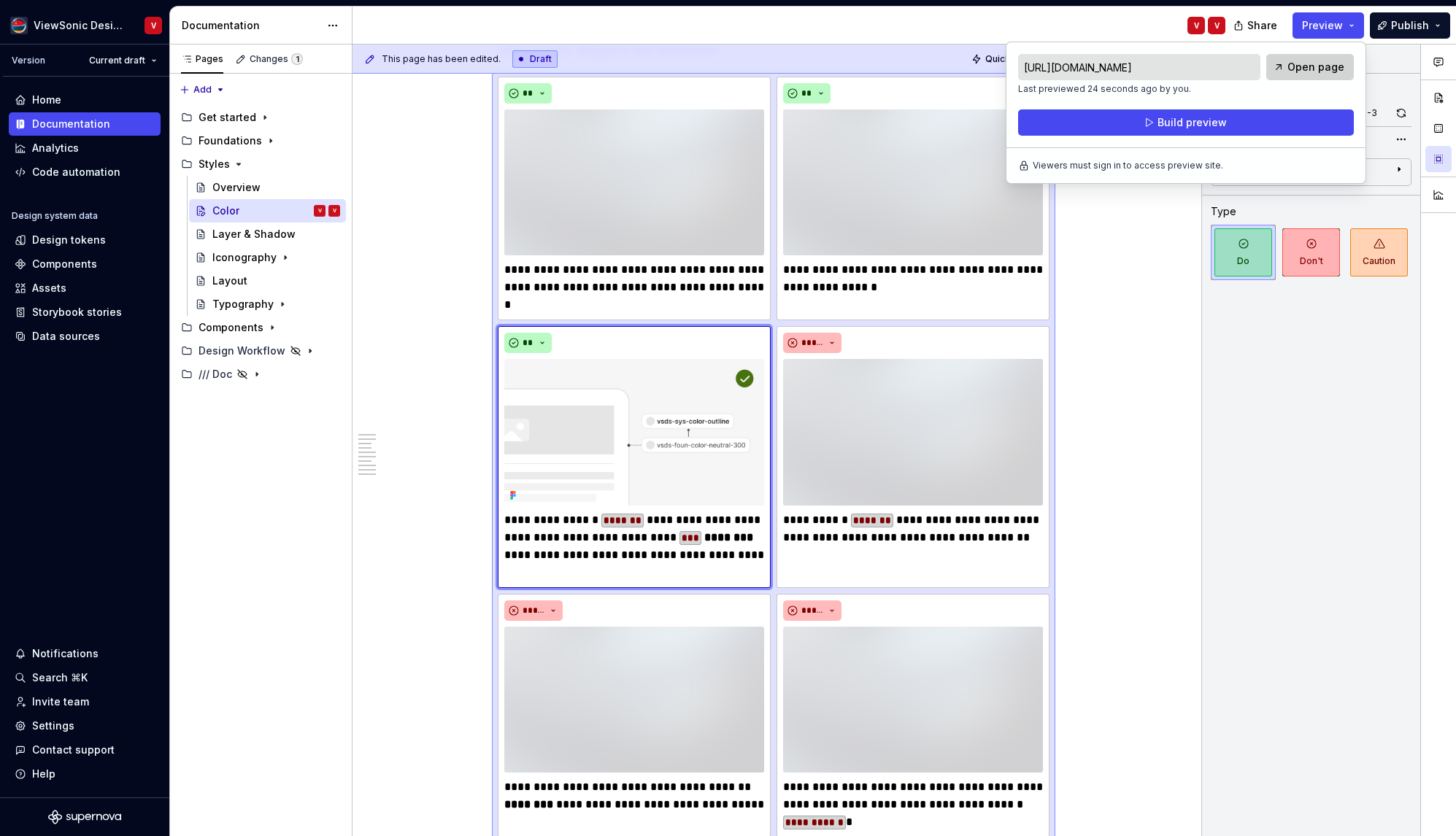
click at [1313, 68] on span "Open page" at bounding box center [1316, 67] width 57 height 15
type textarea "*"
drag, startPoint x: 933, startPoint y: 497, endPoint x: 998, endPoint y: 498, distance: 65.0
click at [933, 511] on p "**********" at bounding box center [914, 529] width 260 height 35
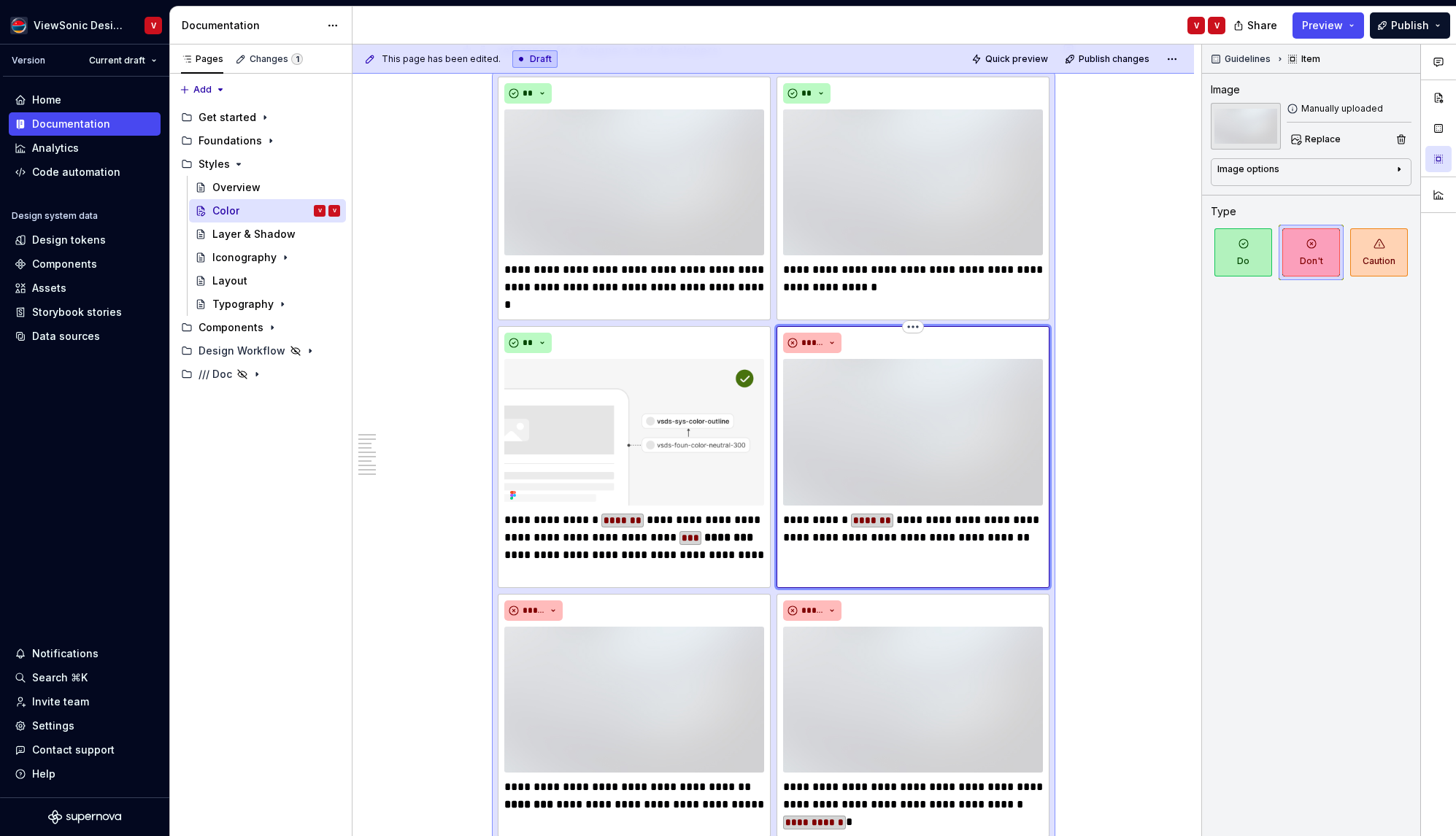
type textarea "*"
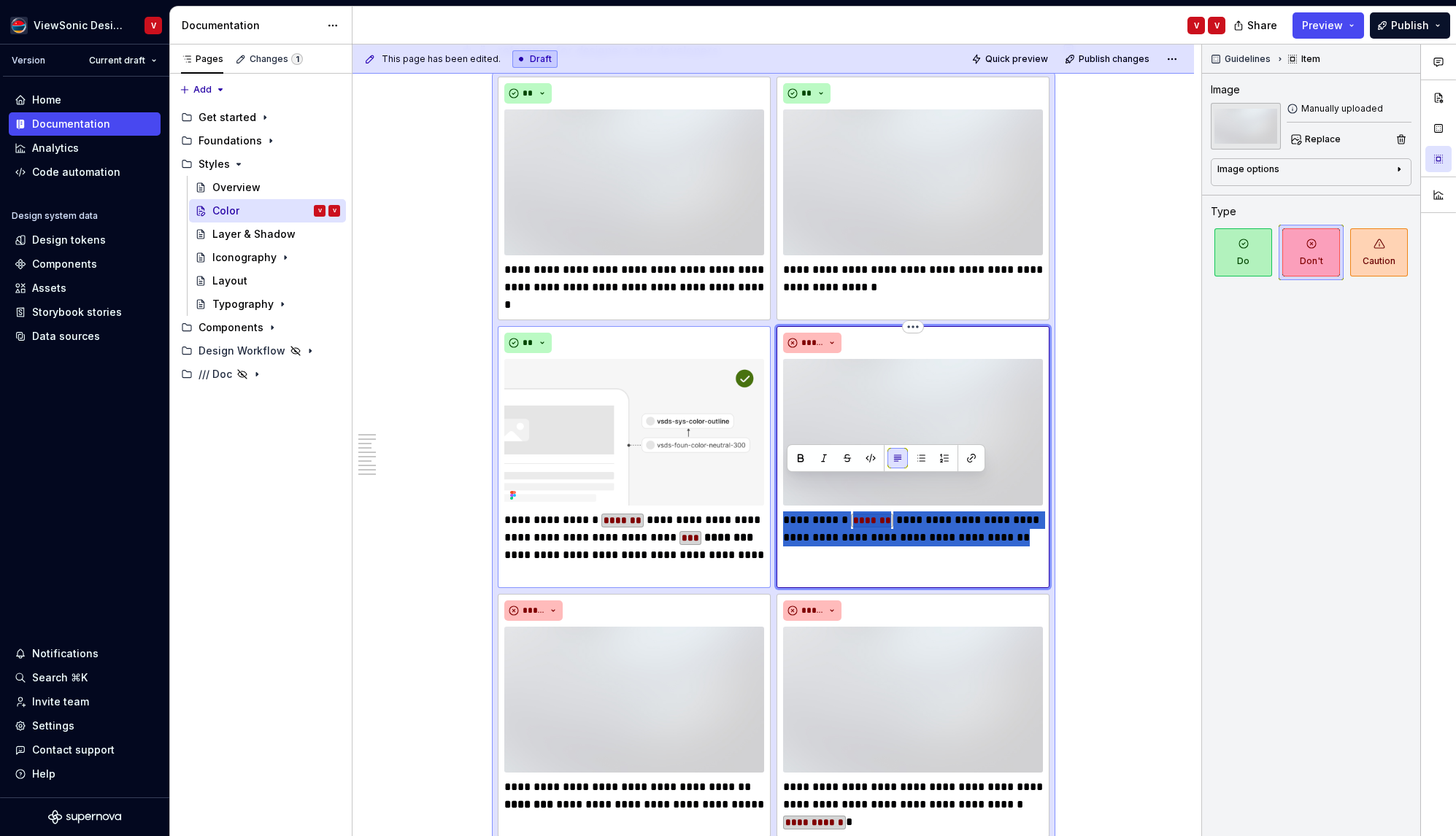
drag, startPoint x: 1033, startPoint y: 507, endPoint x: 774, endPoint y: 479, distance: 260.5
click at [787, 511] on p "**********" at bounding box center [914, 529] width 260 height 35
type textarea "*"
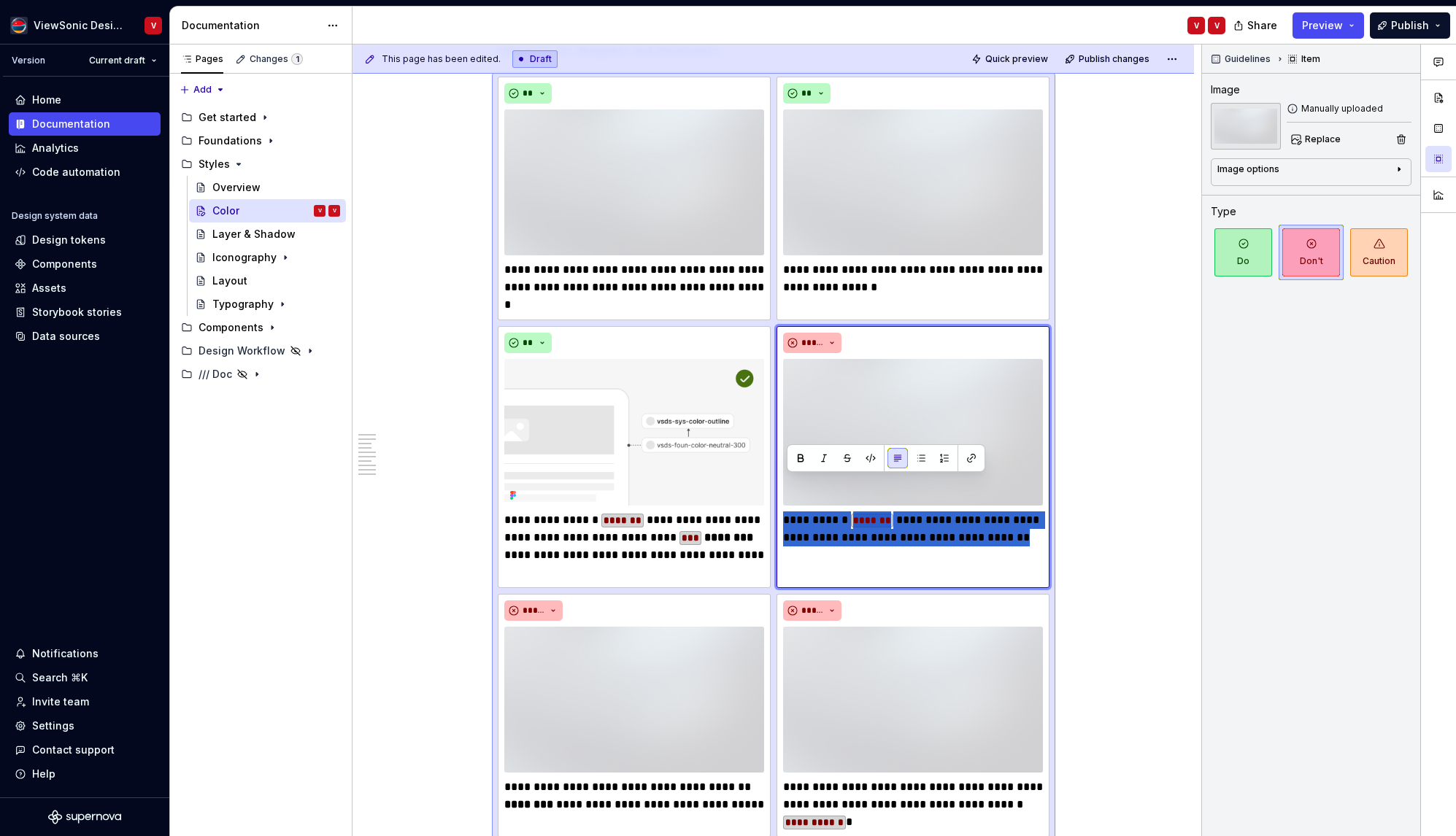
type textarea "*"
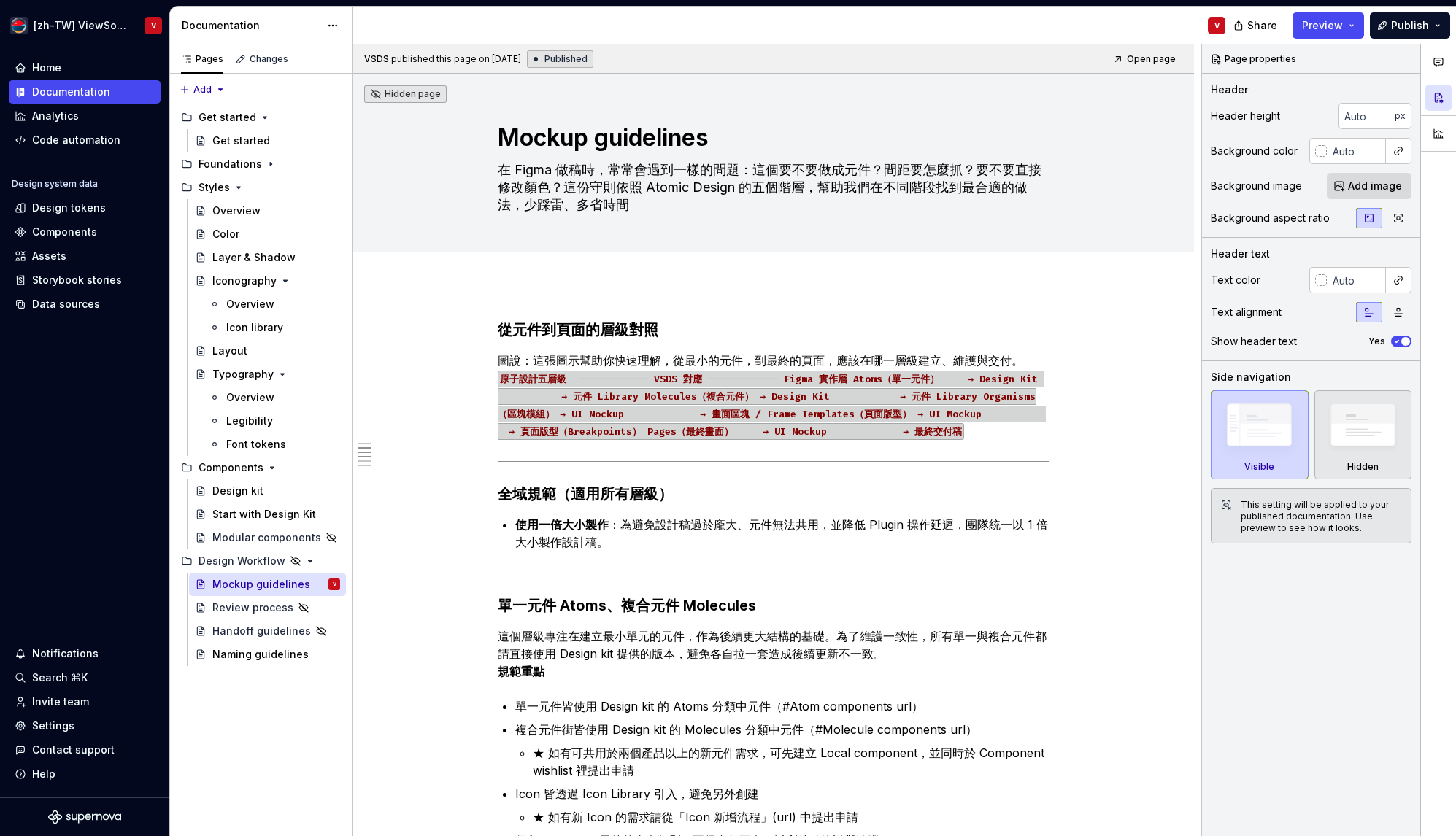
scroll to position [406, 0]
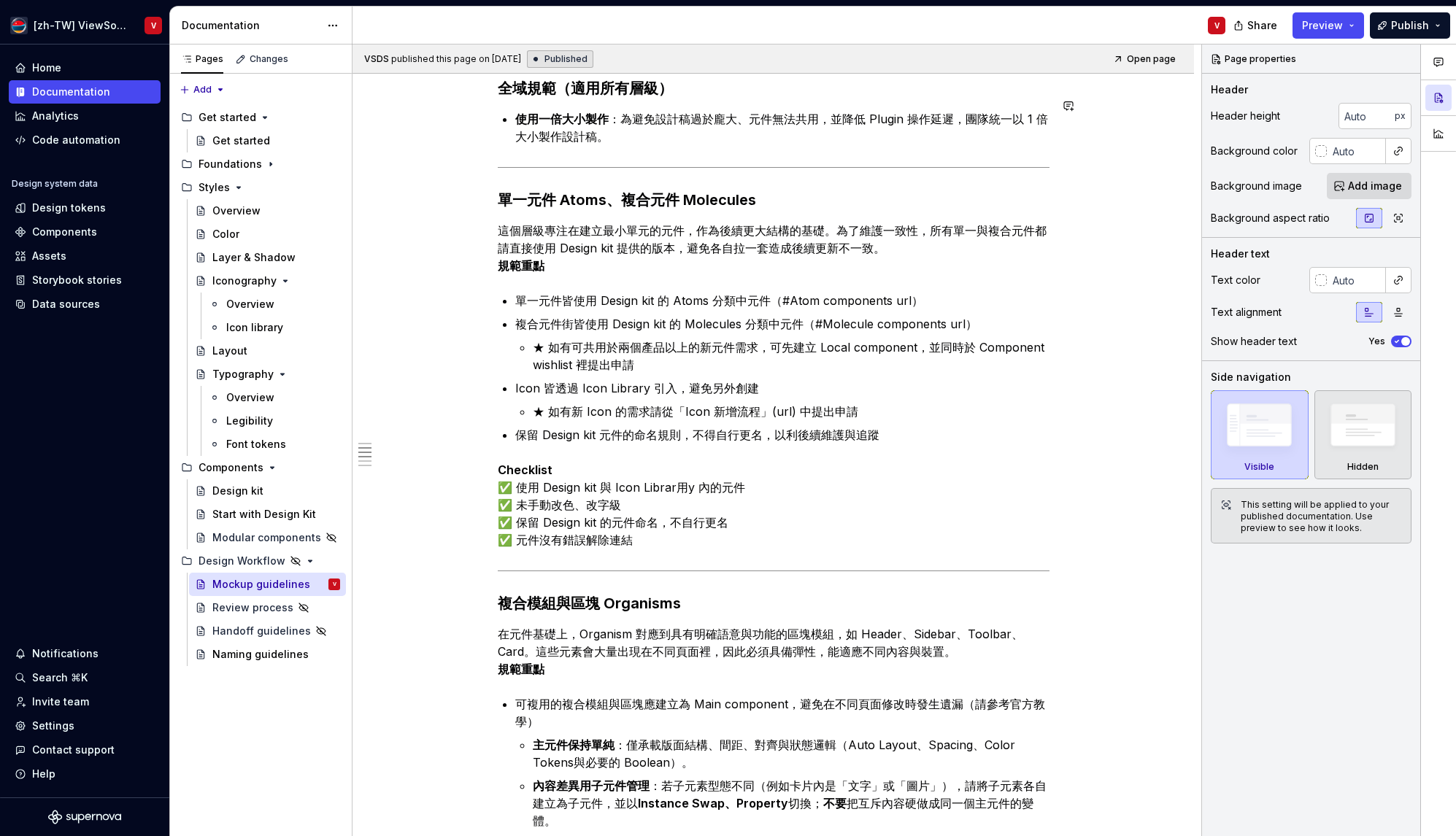
type textarea "*"
